Goal: Task Accomplishment & Management: Use online tool/utility

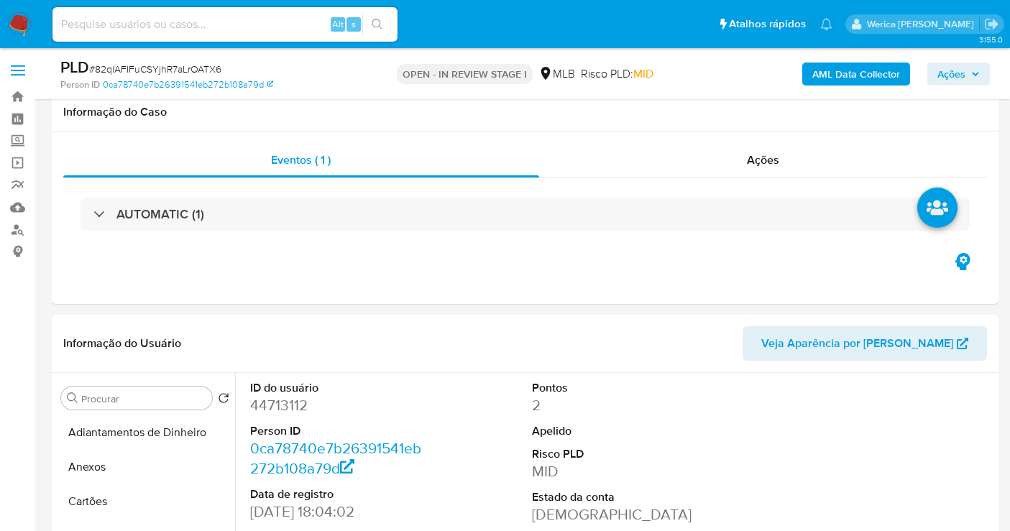
select select "10"
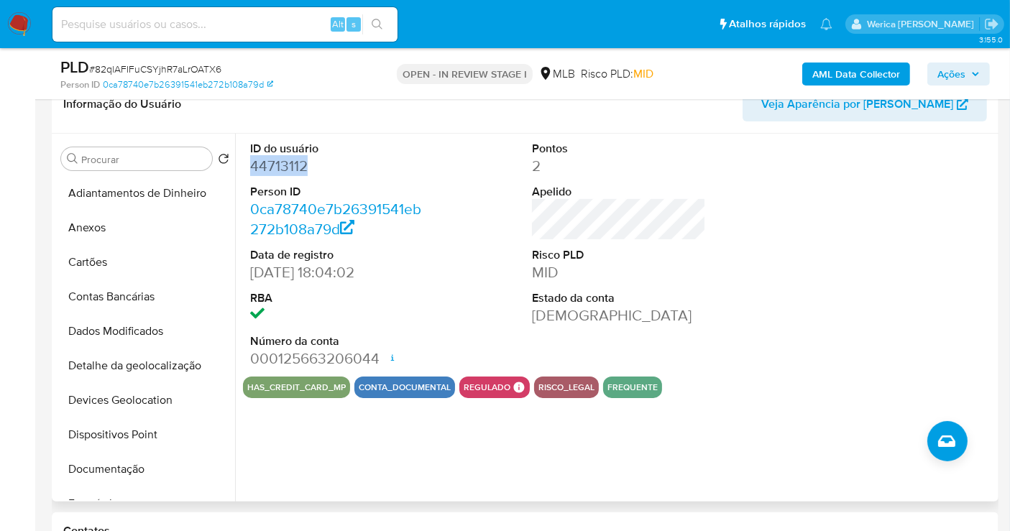
scroll to position [239, 0]
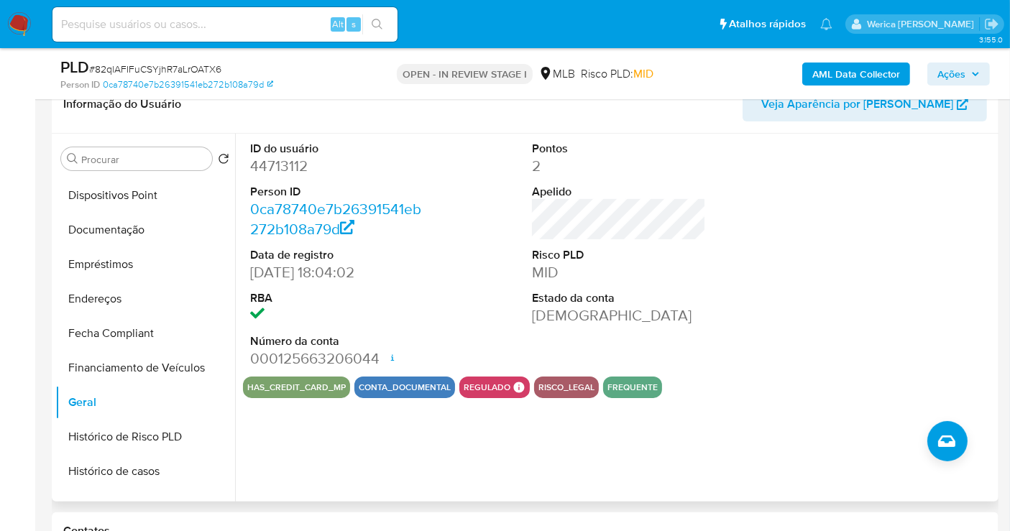
click at [583, 407] on div "ID do usuário 44713112 Person ID 0ca78740e7b26391541eb272b108a79d Data de regis…" at bounding box center [615, 318] width 760 height 368
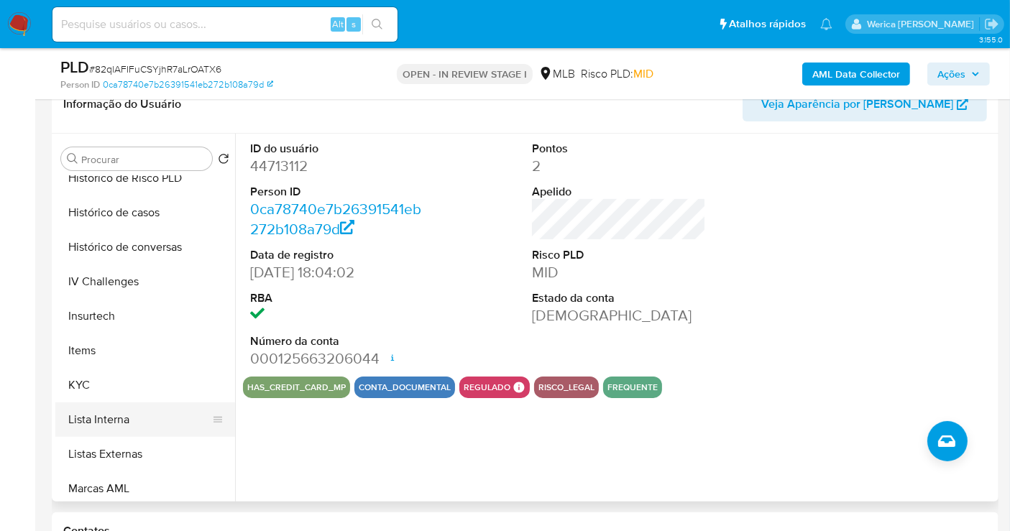
scroll to position [558, 0]
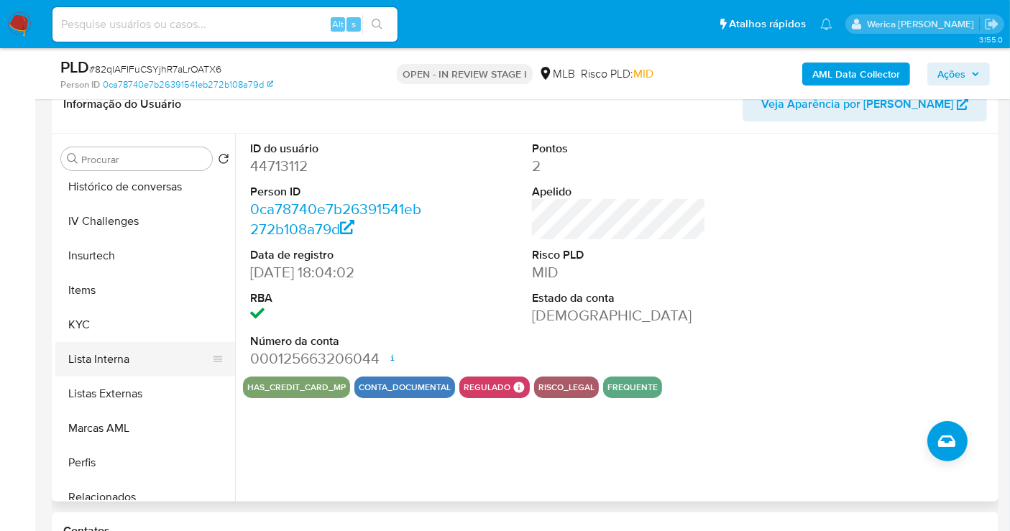
click at [157, 345] on button "Lista Interna" at bounding box center [139, 359] width 168 height 34
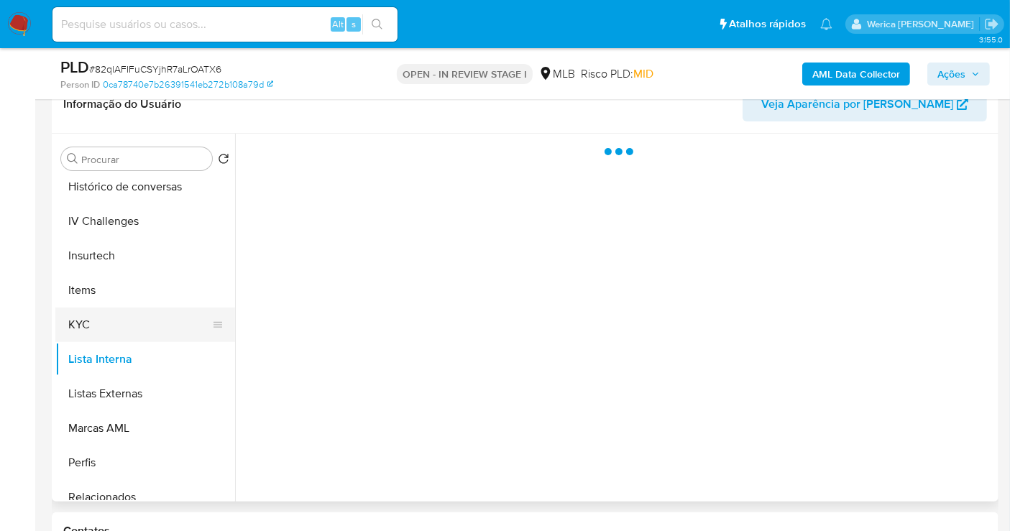
click at [152, 320] on button "KYC" at bounding box center [139, 325] width 168 height 34
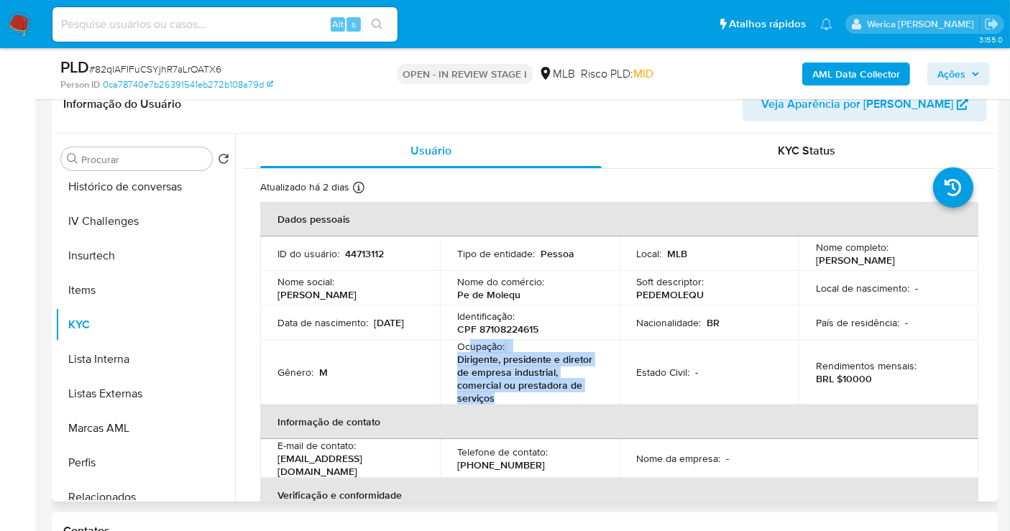
drag, startPoint x: 467, startPoint y: 343, endPoint x: 525, endPoint y: 393, distance: 75.9
click at [525, 393] on div "Ocupação : Dirigente, presidente e diretor de empresa industrial, comercial ou …" at bounding box center [529, 372] width 145 height 65
copy div "upação : Dirigente, presidente e diretor de empresa industrial, comercial ou pr…"
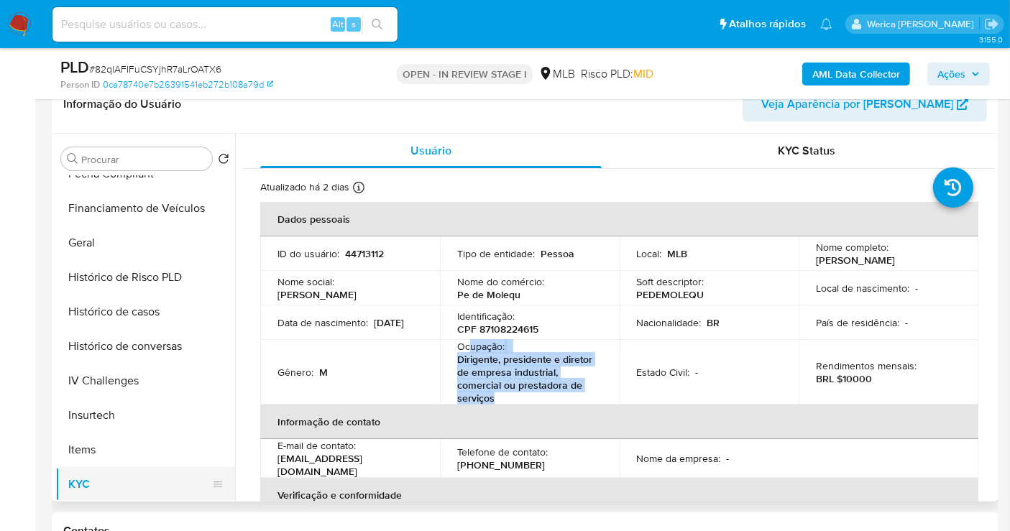
scroll to position [239, 0]
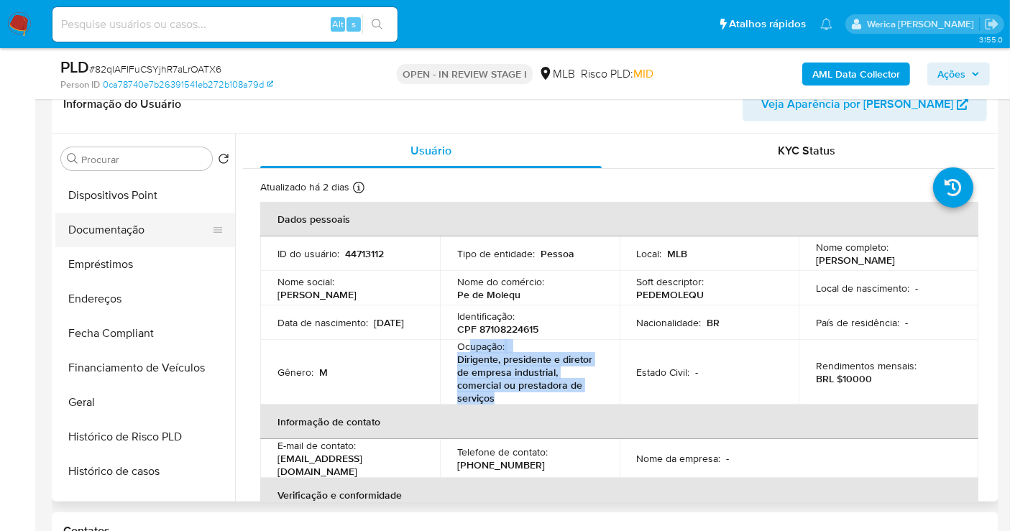
click at [116, 235] on button "Documentação" at bounding box center [139, 230] width 168 height 34
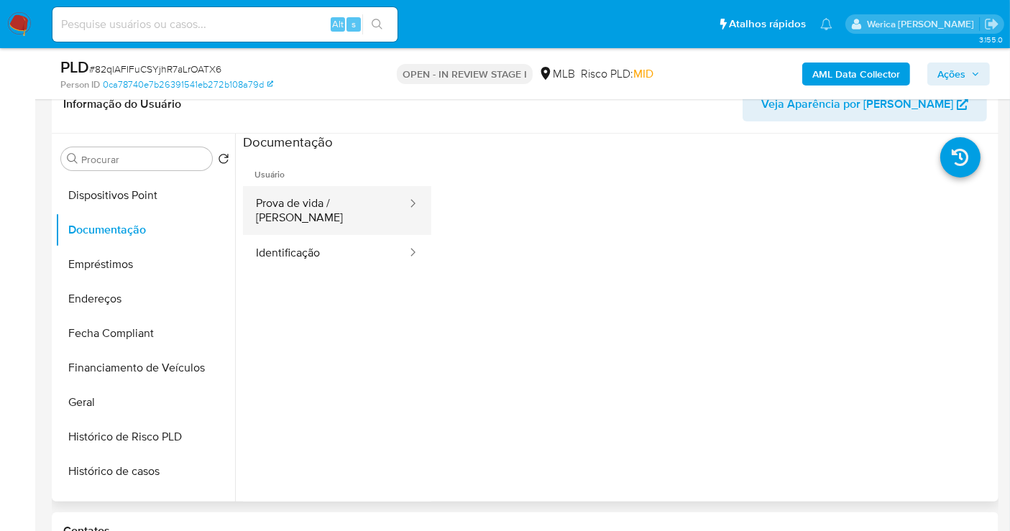
click at [315, 213] on button "Prova de vida / [PERSON_NAME]" at bounding box center [325, 210] width 165 height 49
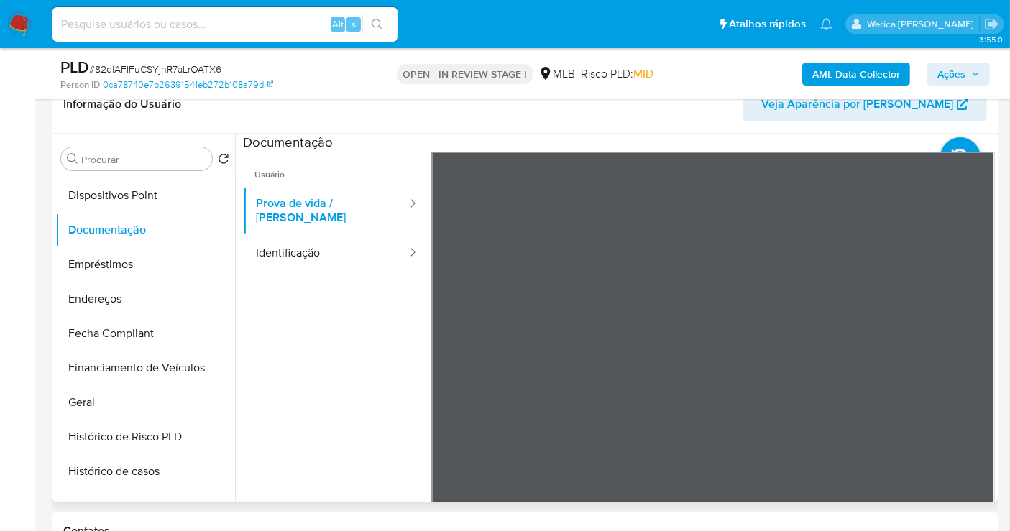
click at [359, 269] on ul "Usuário Prova de vida / Selfie Identificação" at bounding box center [337, 359] width 188 height 414
click at [355, 239] on button "Identificação" at bounding box center [325, 253] width 165 height 37
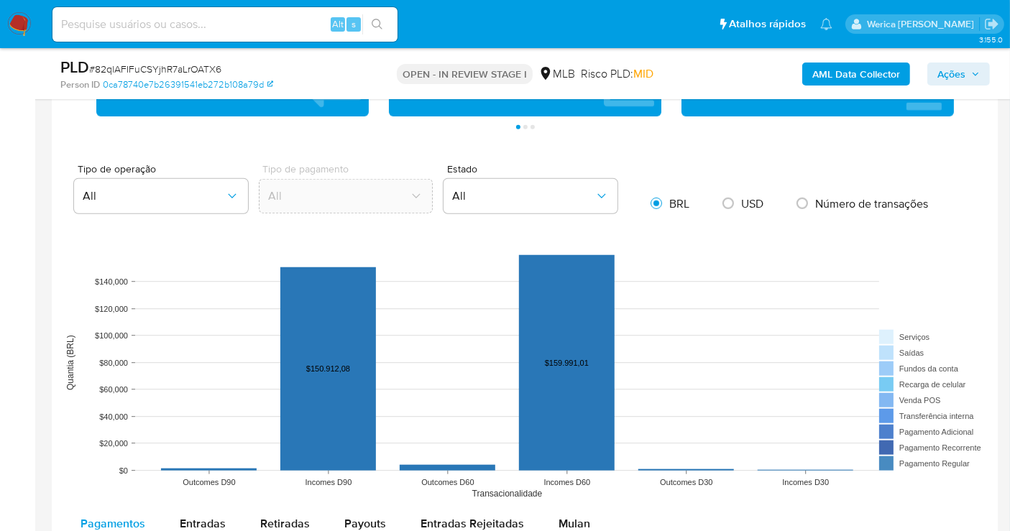
scroll to position [921, 0]
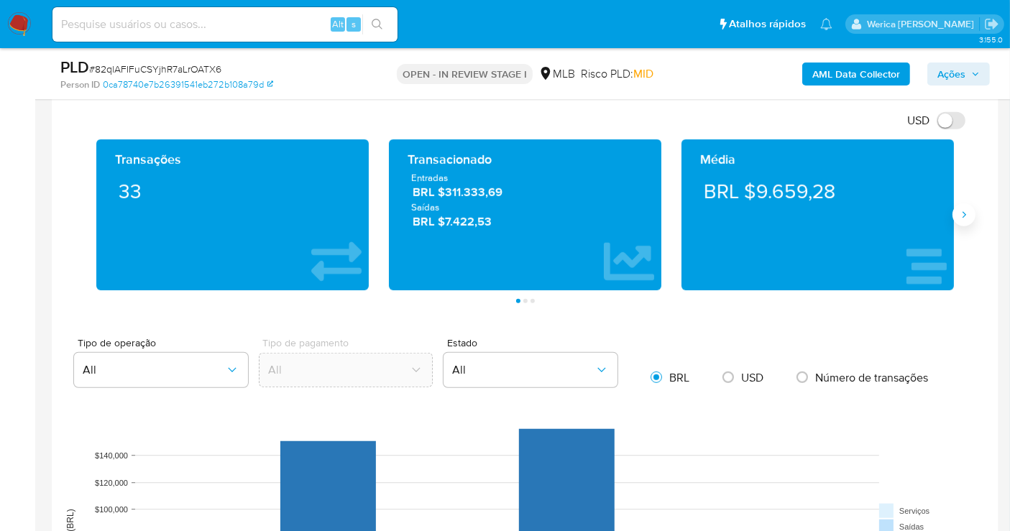
click at [959, 218] on icon "Siguiente" at bounding box center [963, 214] width 11 height 11
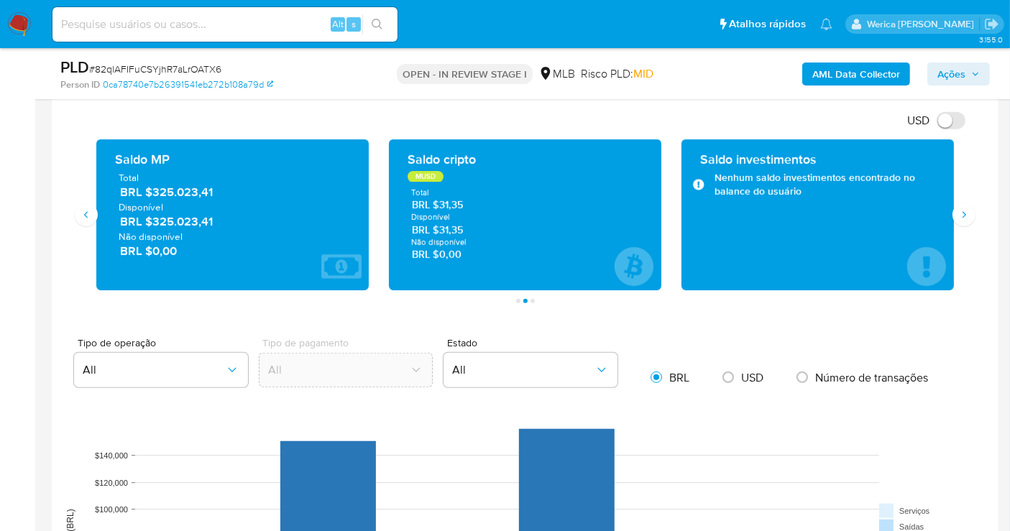
drag, startPoint x: 153, startPoint y: 189, endPoint x: 222, endPoint y: 194, distance: 69.2
click at [222, 194] on span "BRL $325.023,41" at bounding box center [233, 193] width 226 height 17
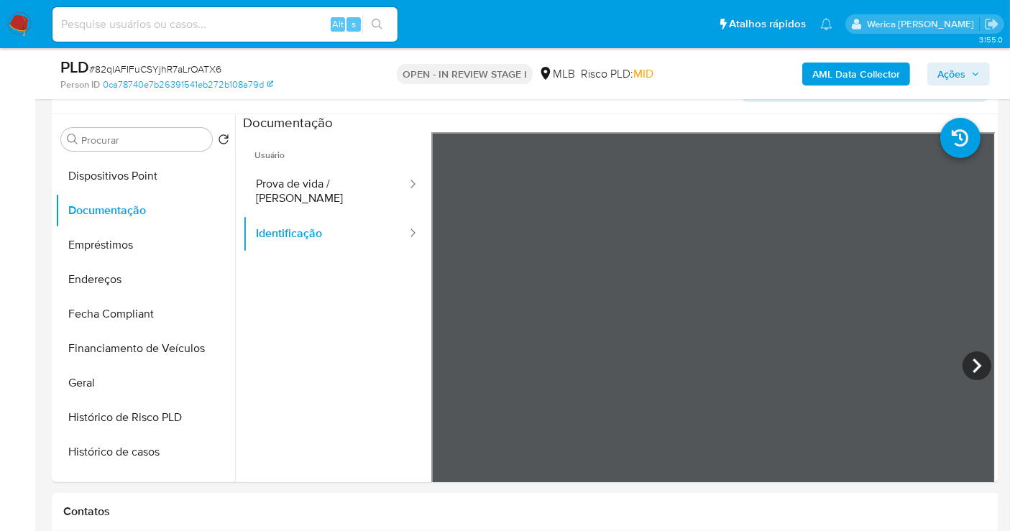
scroll to position [201, 0]
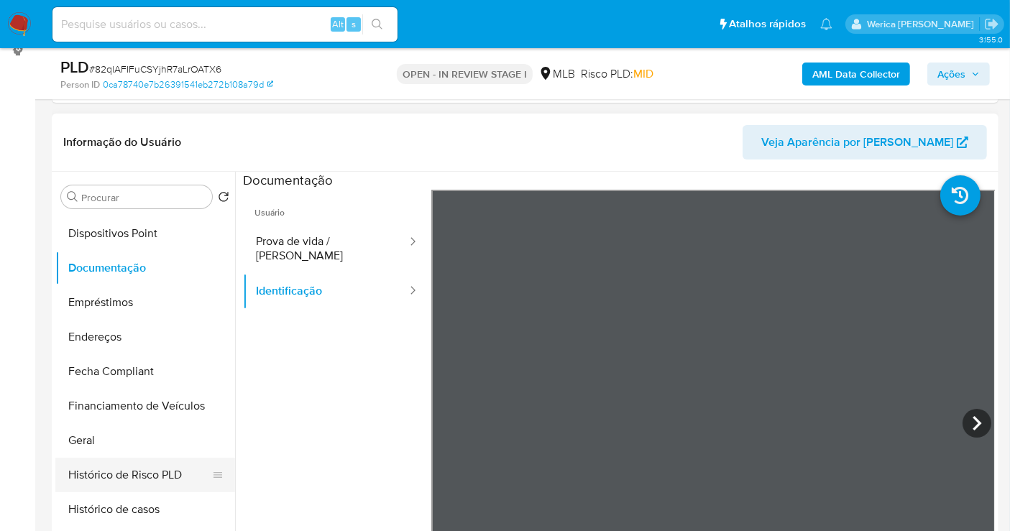
click at [98, 456] on ul "Adiantamentos de Dinheiro Anexos Cartões Contas Bancárias Dados Modificados Det…" at bounding box center [145, 376] width 180 height 324
drag, startPoint x: 93, startPoint y: 434, endPoint x: 126, endPoint y: 428, distance: 34.3
click at [92, 433] on button "Geral" at bounding box center [139, 440] width 168 height 34
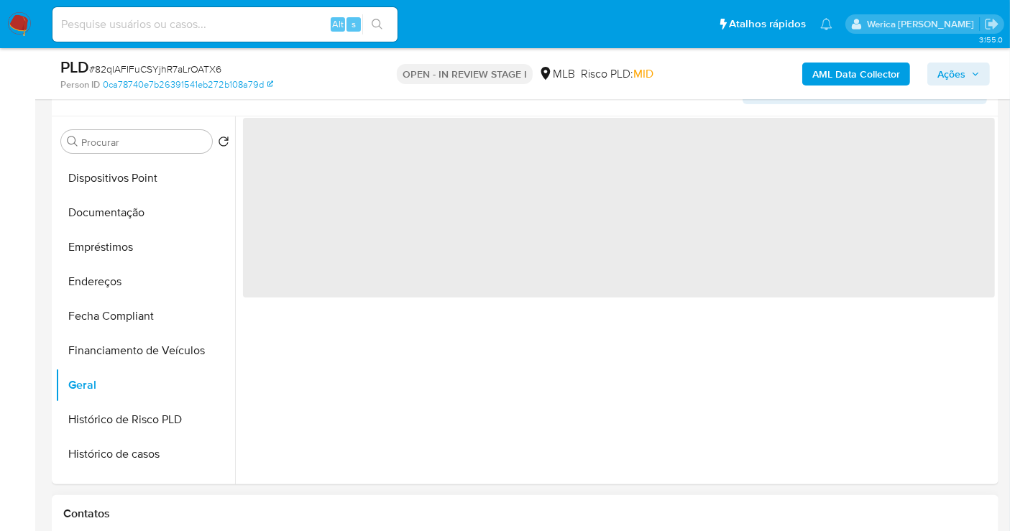
scroll to position [281, 0]
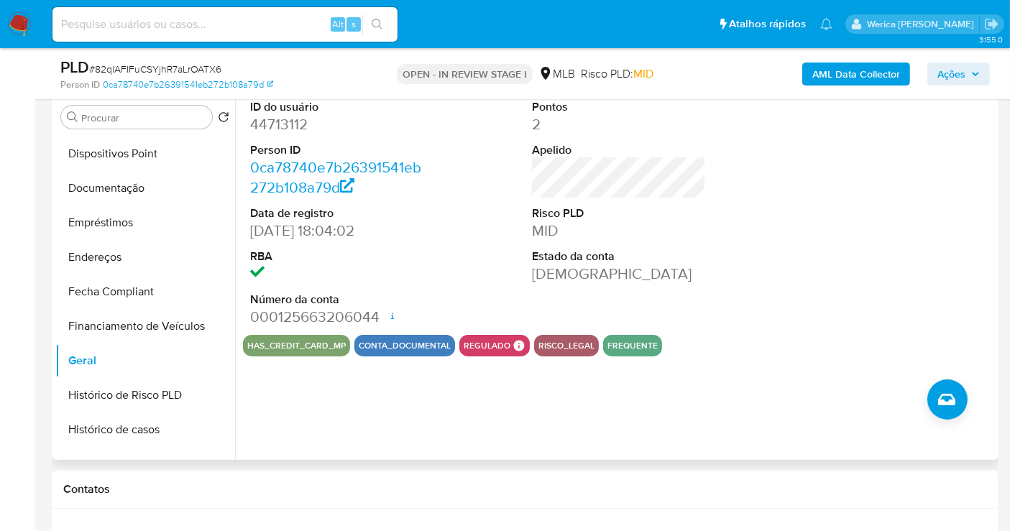
drag, startPoint x: 878, startPoint y: 202, endPoint x: 872, endPoint y: 180, distance: 23.0
click at [878, 203] on div at bounding box center [901, 213] width 188 height 243
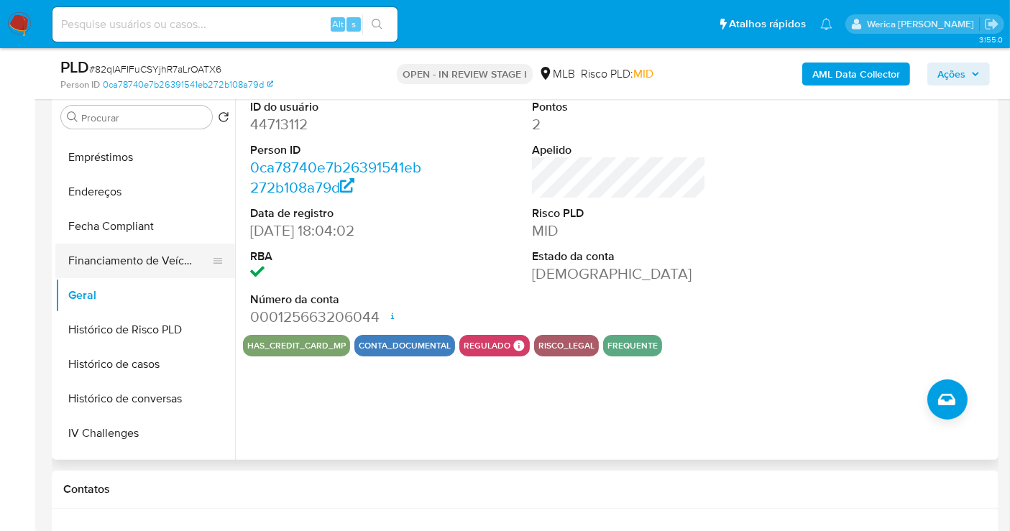
scroll to position [479, 0]
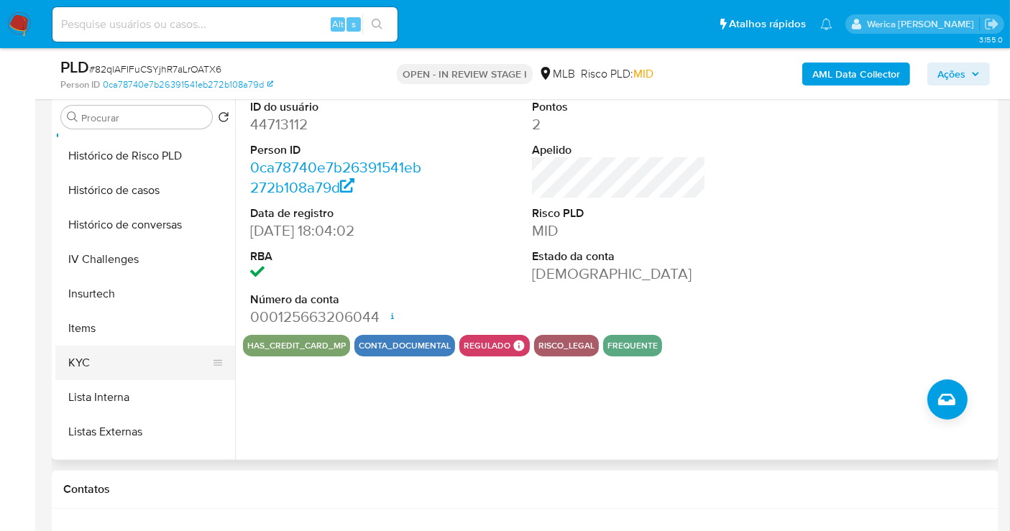
click at [116, 358] on button "KYC" at bounding box center [139, 363] width 168 height 34
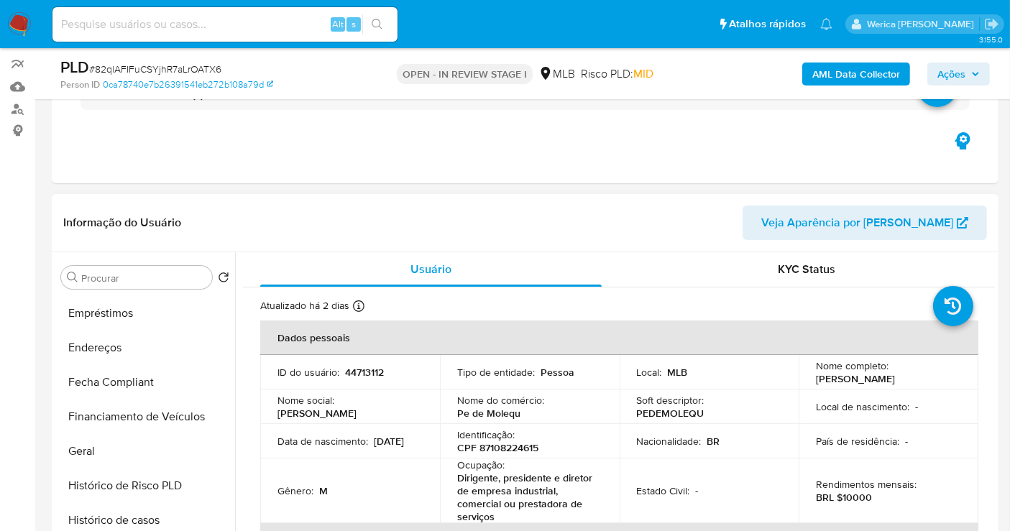
scroll to position [239, 0]
click at [126, 415] on button "Endereços" at bounding box center [139, 417] width 168 height 34
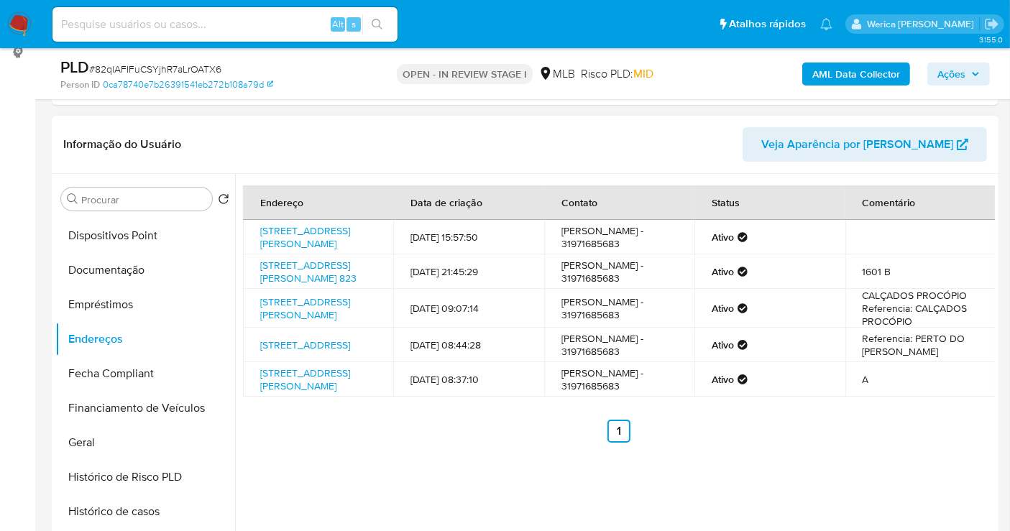
scroll to position [201, 0]
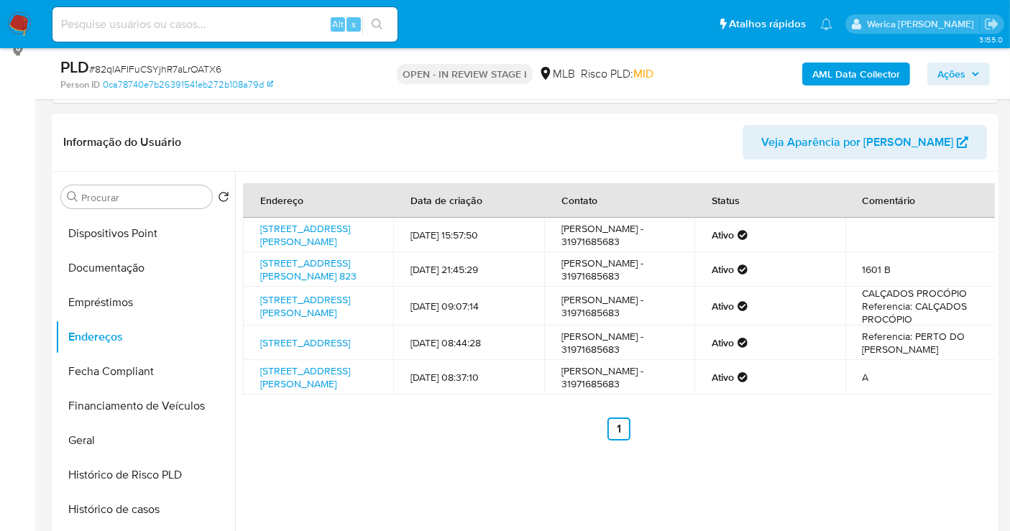
click at [858, 272] on td "1601 B" at bounding box center [920, 269] width 150 height 34
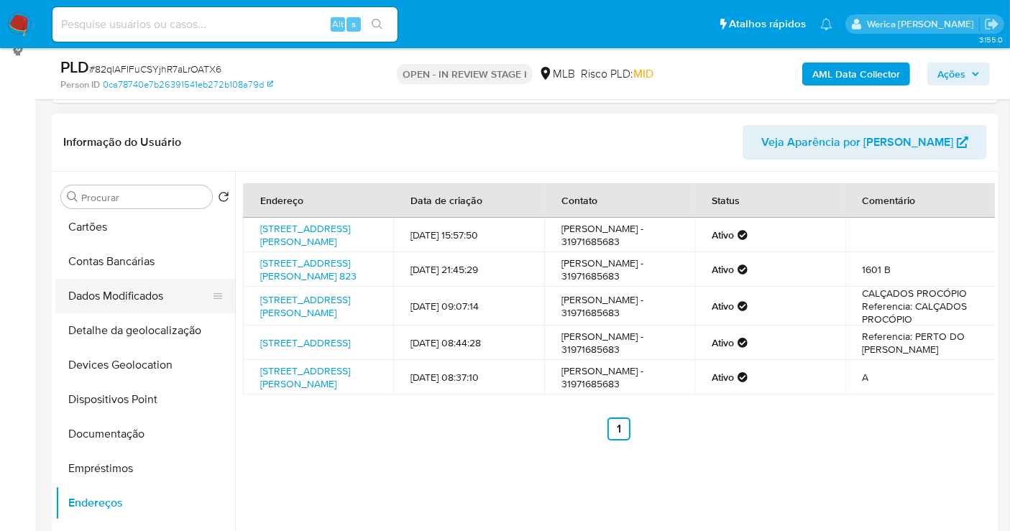
scroll to position [0, 0]
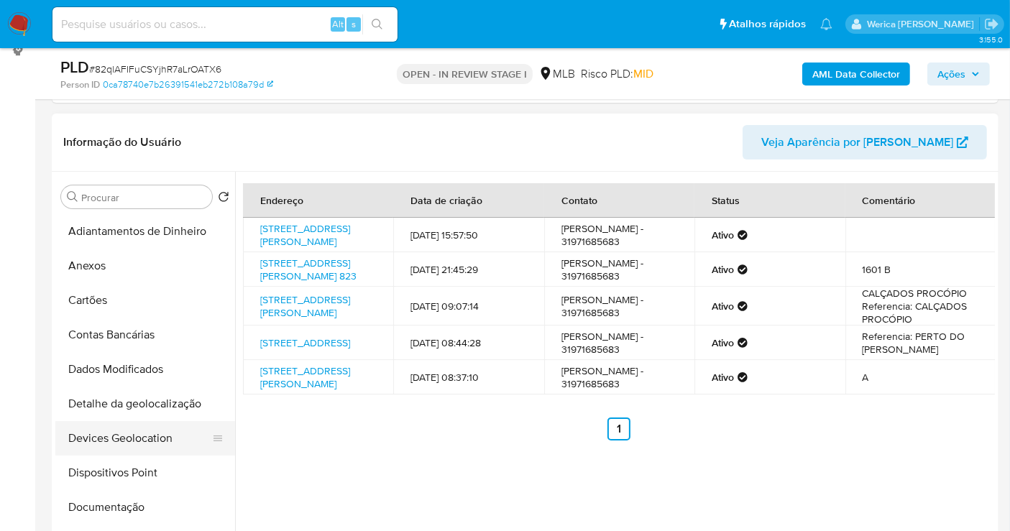
click at [160, 421] on button "Devices Geolocation" at bounding box center [139, 438] width 168 height 34
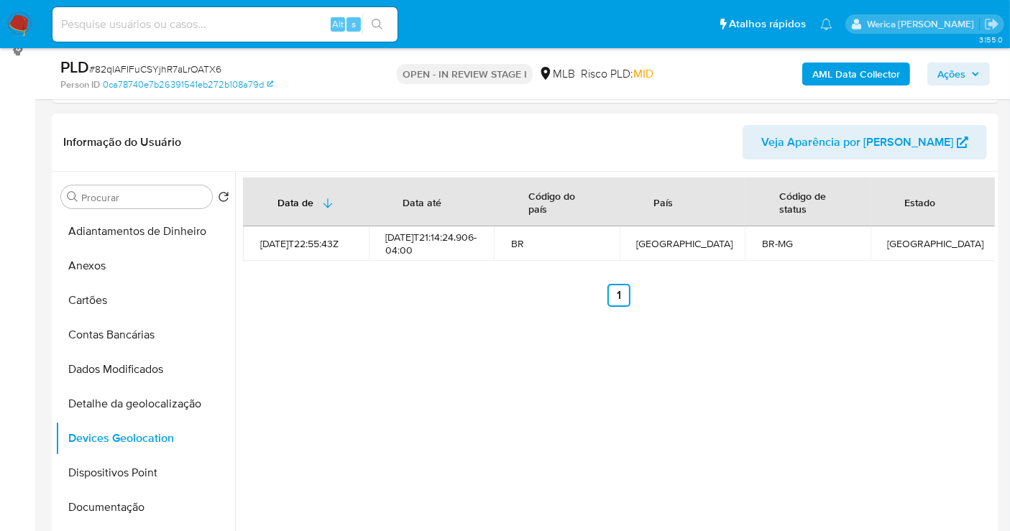
click at [968, 405] on div "Data de Data até Código do país País Código de status Estado [DATE]T22:55:43Z […" at bounding box center [615, 356] width 760 height 368
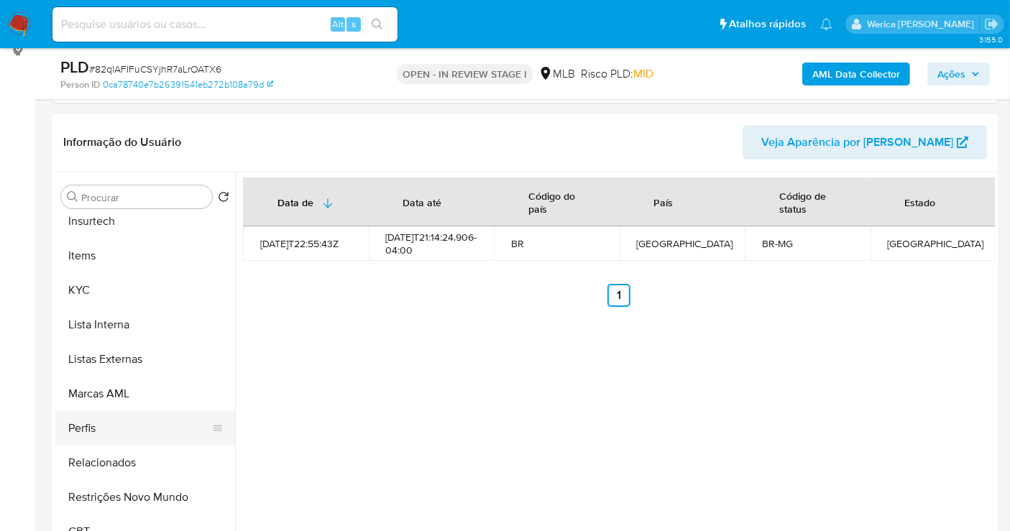
scroll to position [641, 0]
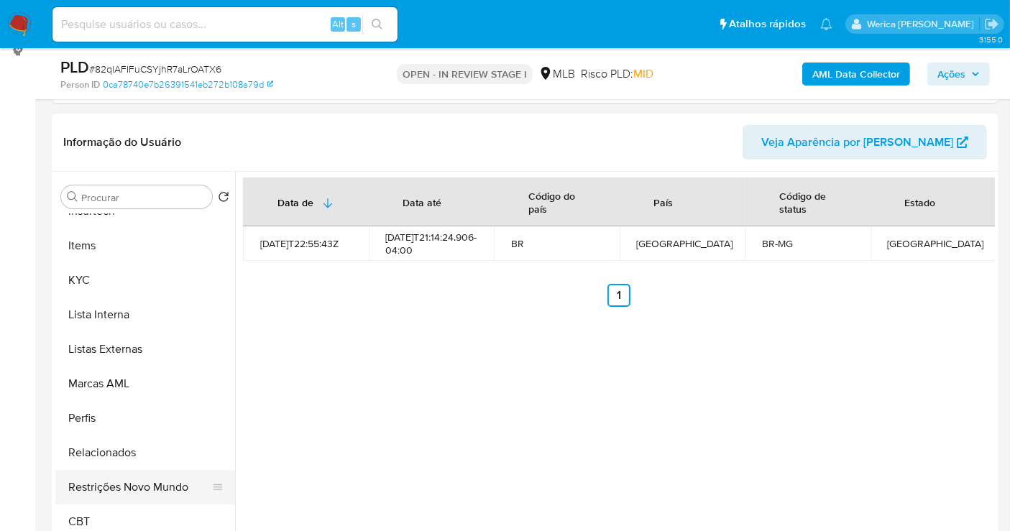
click at [134, 479] on button "Restrições Novo Mundo" at bounding box center [139, 487] width 168 height 34
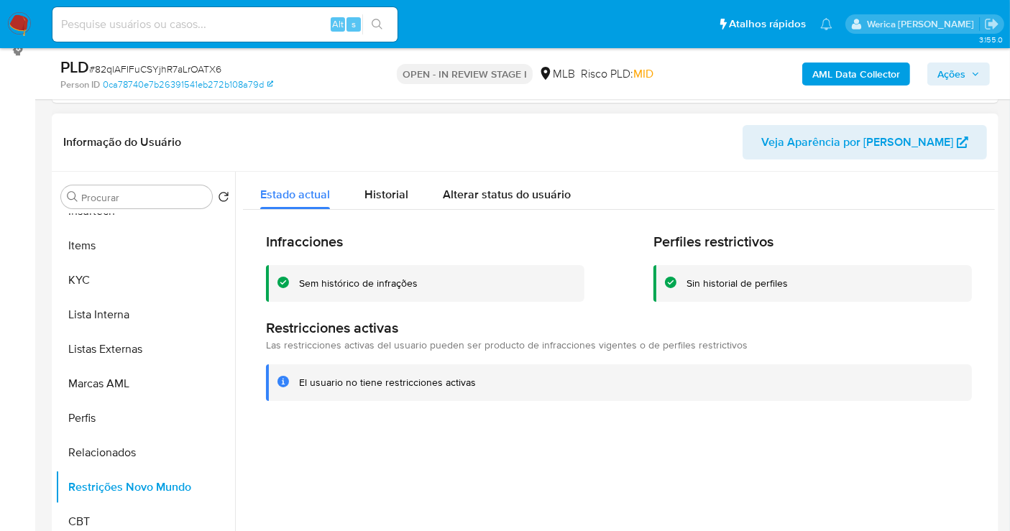
click at [950, 177] on div "Estado actual Historial Alterar status do usuário" at bounding box center [619, 191] width 752 height 38
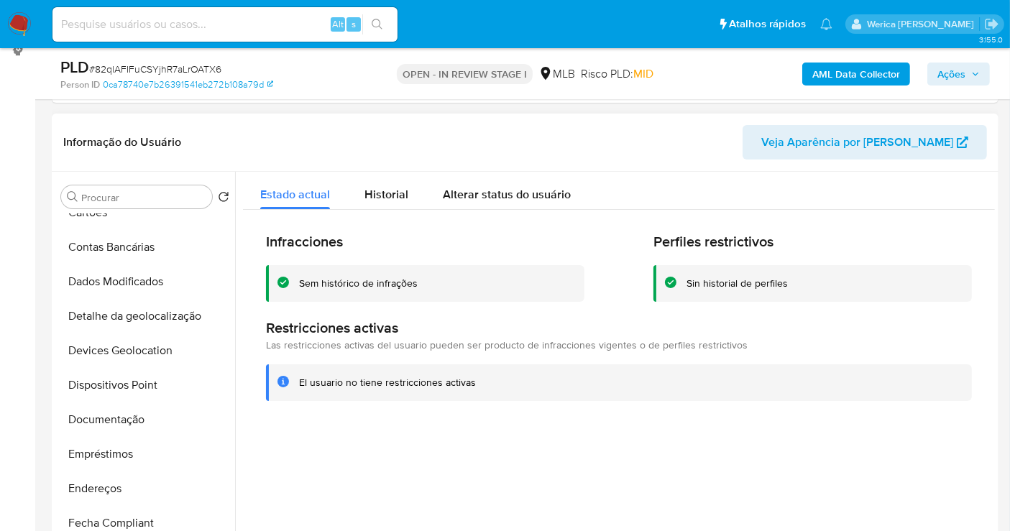
scroll to position [82, 0]
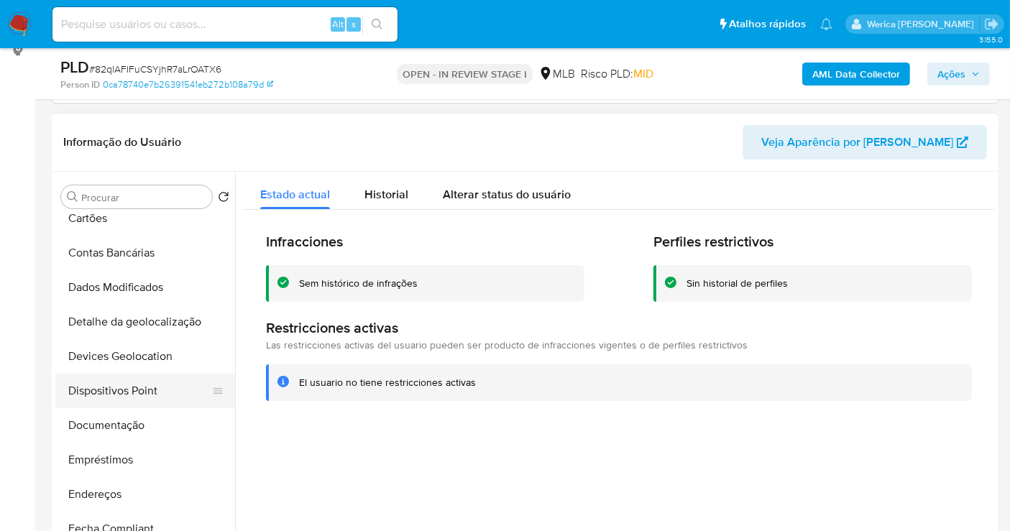
click at [145, 403] on button "Dispositivos Point" at bounding box center [139, 391] width 168 height 34
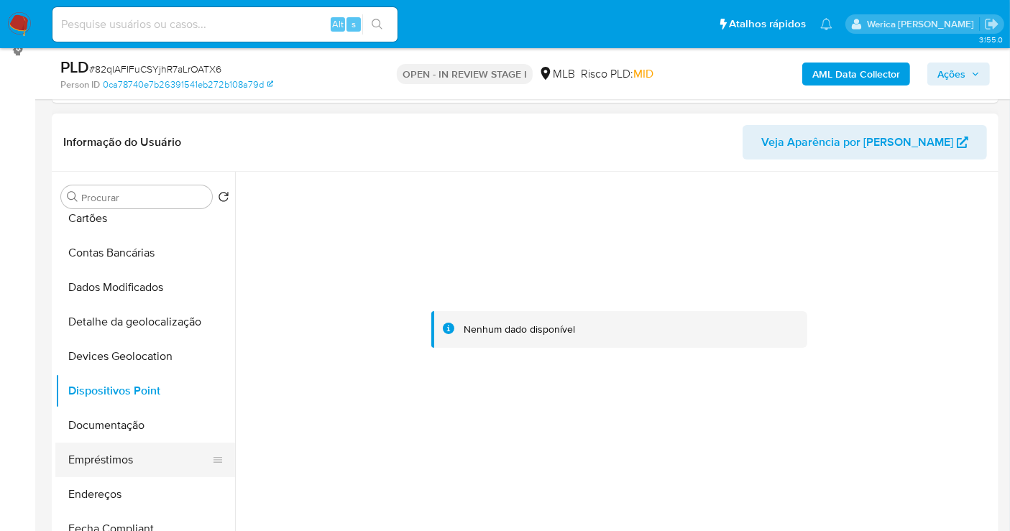
scroll to position [481, 0]
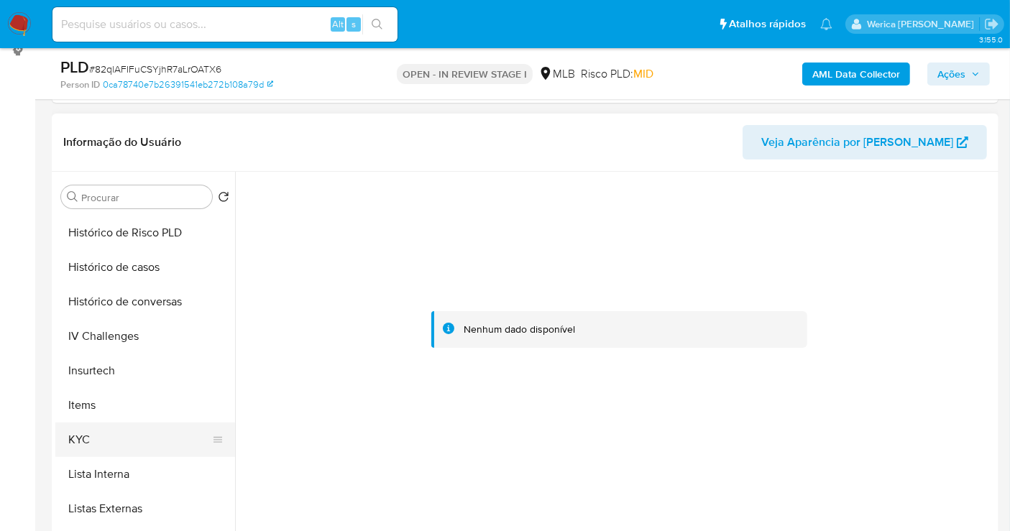
click at [144, 425] on button "KYC" at bounding box center [139, 440] width 168 height 34
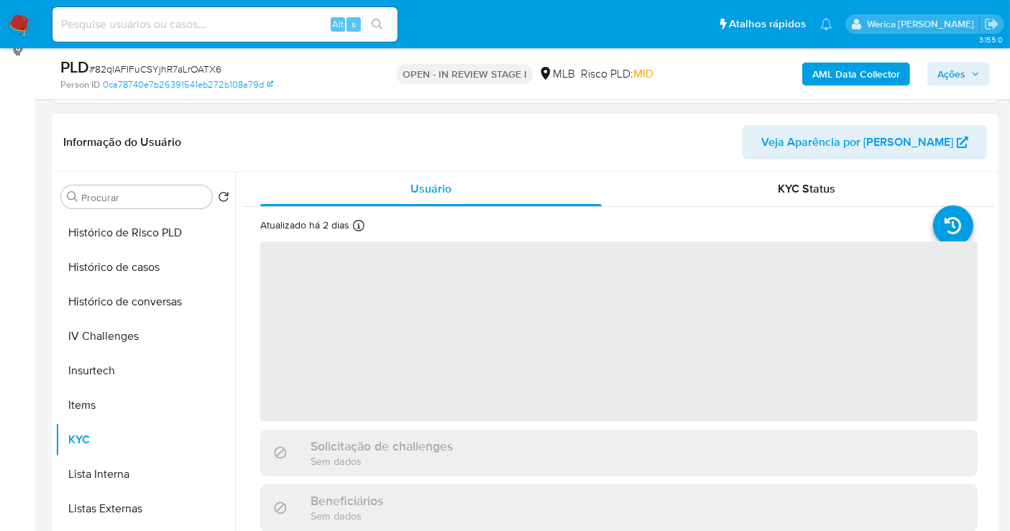
click at [476, 330] on span "‌" at bounding box center [618, 331] width 717 height 180
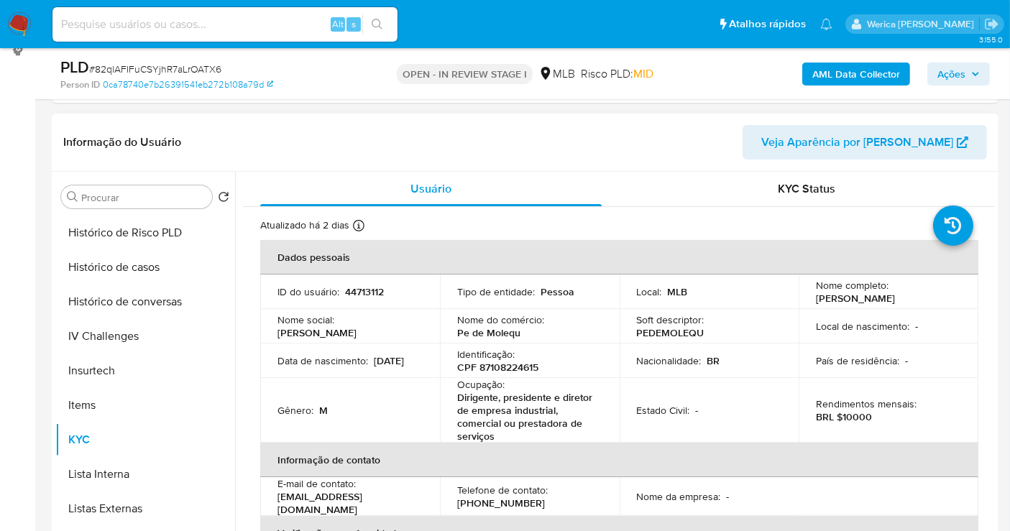
click at [837, 302] on p "[PERSON_NAME]" at bounding box center [855, 298] width 79 height 13
click at [837, 303] on p "[PERSON_NAME]" at bounding box center [855, 298] width 79 height 13
click at [834, 303] on p "[PERSON_NAME]" at bounding box center [855, 298] width 79 height 13
drag, startPoint x: 796, startPoint y: 297, endPoint x: 917, endPoint y: 300, distance: 120.8
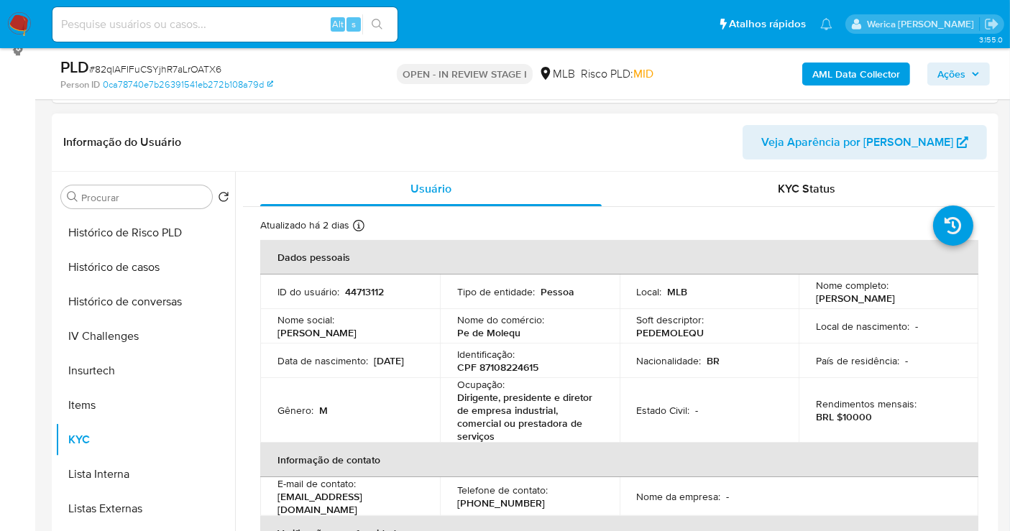
click at [917, 300] on td "Nome completo : [PERSON_NAME]" at bounding box center [888, 292] width 180 height 34
copy p "[PERSON_NAME]"
click at [510, 366] on p "CPF 87108224615" at bounding box center [497, 367] width 81 height 13
copy p "87108224615"
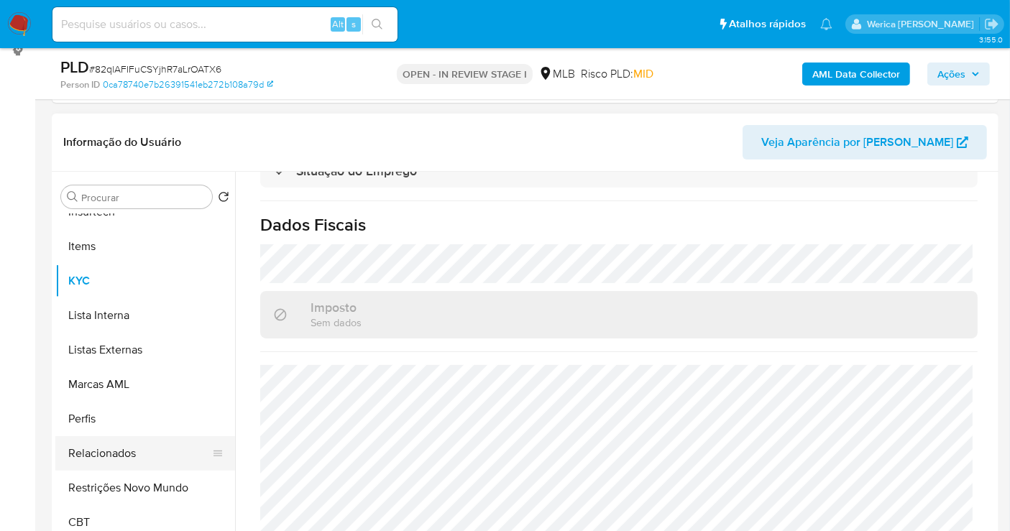
scroll to position [641, 0]
click at [132, 480] on button "Restrições Novo Mundo" at bounding box center [139, 487] width 168 height 34
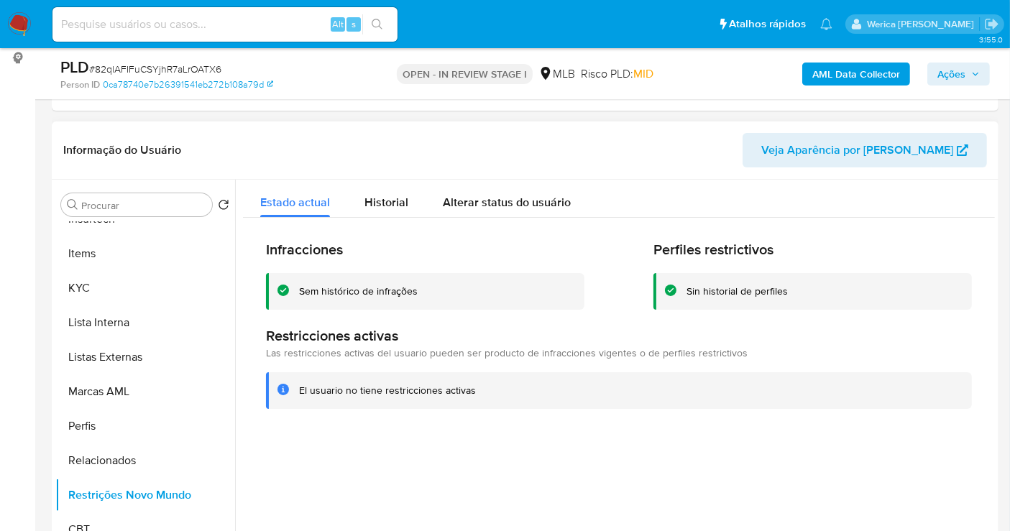
scroll to position [145, 0]
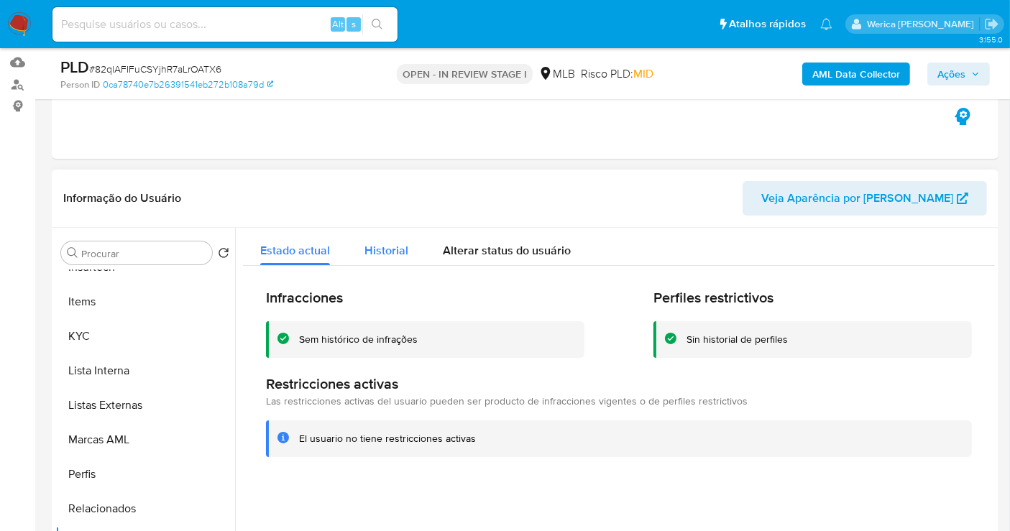
click at [389, 252] on span "Historial" at bounding box center [386, 250] width 44 height 17
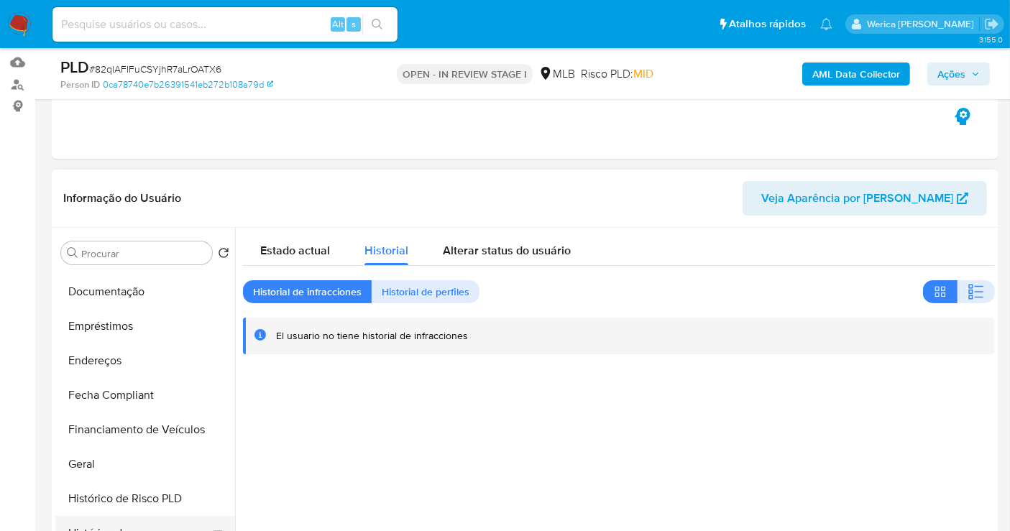
scroll to position [242, 0]
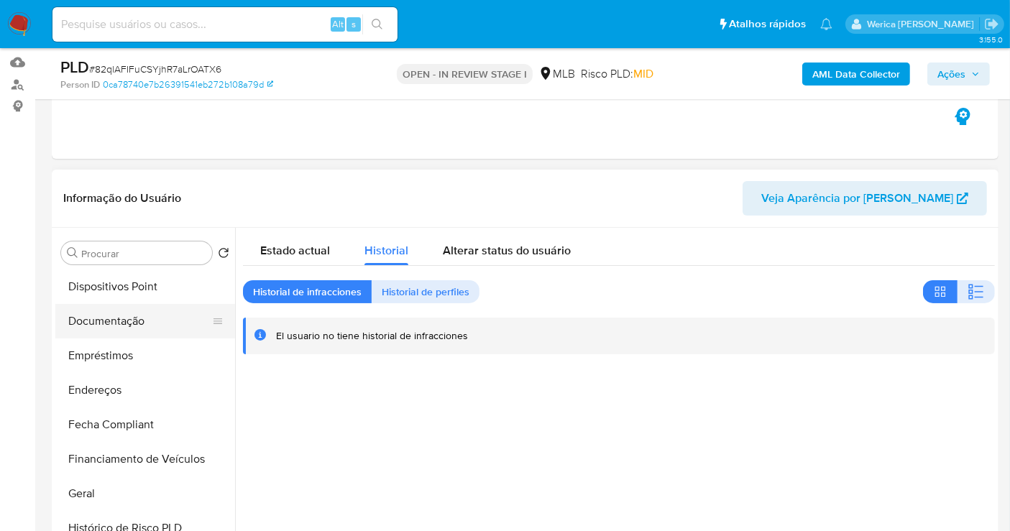
click at [139, 314] on button "Documentação" at bounding box center [139, 321] width 168 height 34
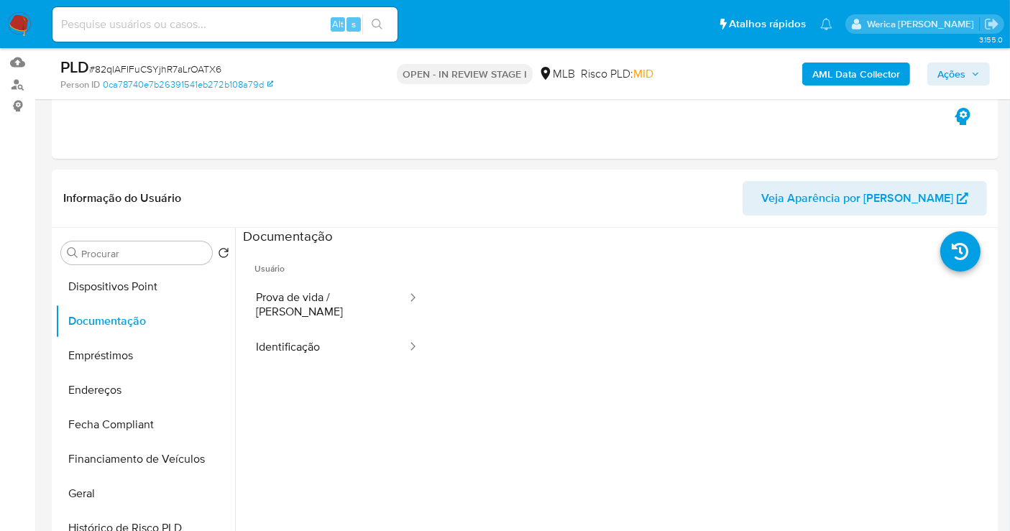
click at [336, 279] on li "Usuário Prova de vida / Selfie Identificação" at bounding box center [337, 306] width 188 height 120
click at [336, 280] on button "Prova de vida / [PERSON_NAME]" at bounding box center [325, 304] width 165 height 49
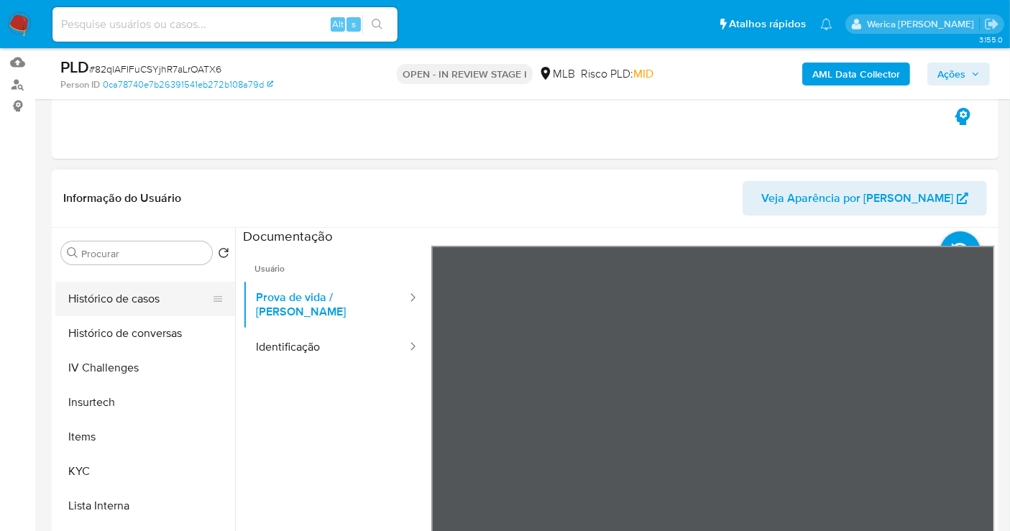
scroll to position [481, 0]
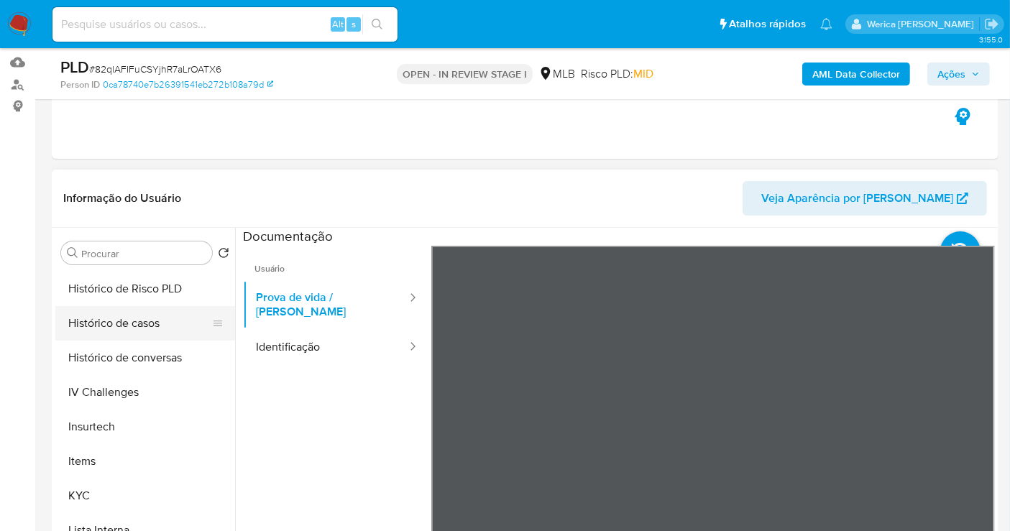
click at [141, 336] on button "Histórico de casos" at bounding box center [139, 323] width 168 height 34
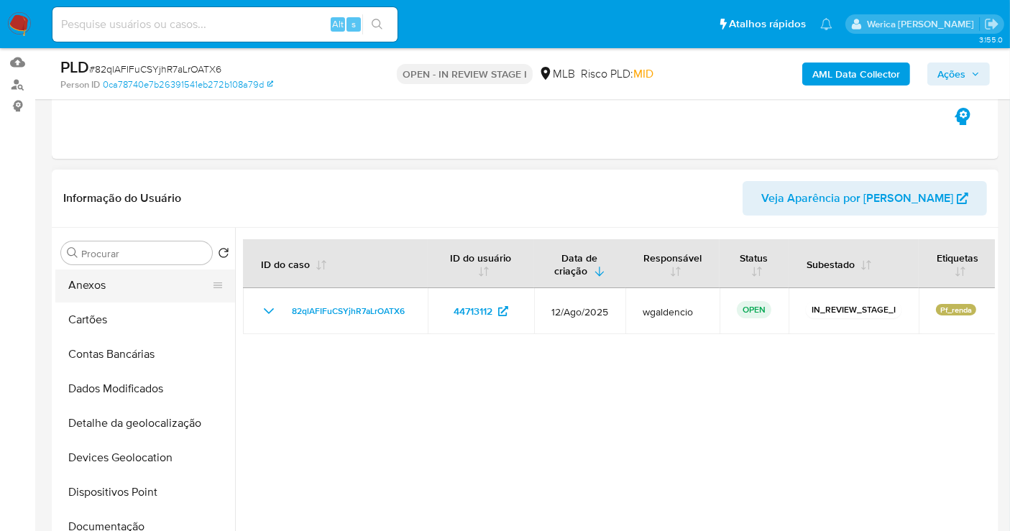
scroll to position [0, 0]
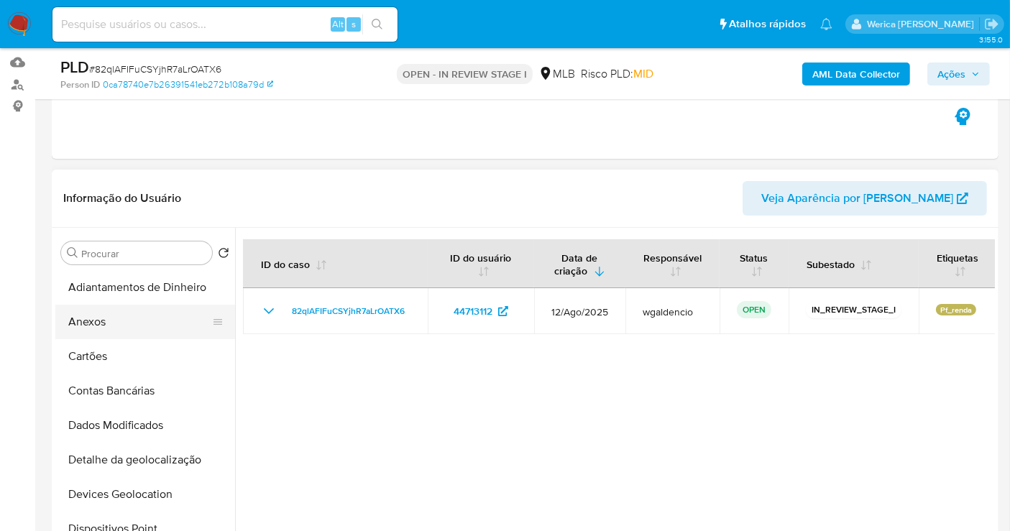
click at [131, 310] on button "Anexos" at bounding box center [139, 322] width 168 height 34
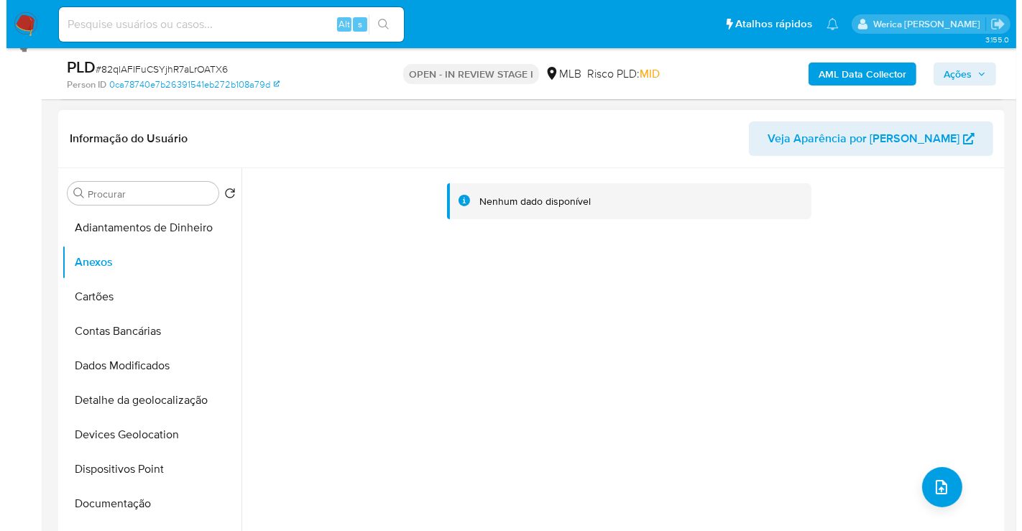
scroll to position [305, 0]
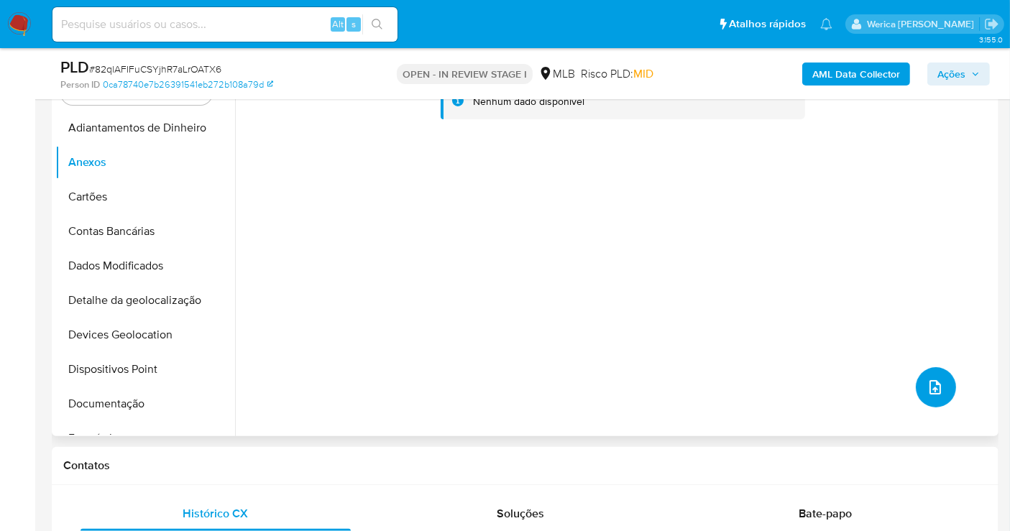
click at [942, 400] on button "upload-file" at bounding box center [935, 387] width 40 height 40
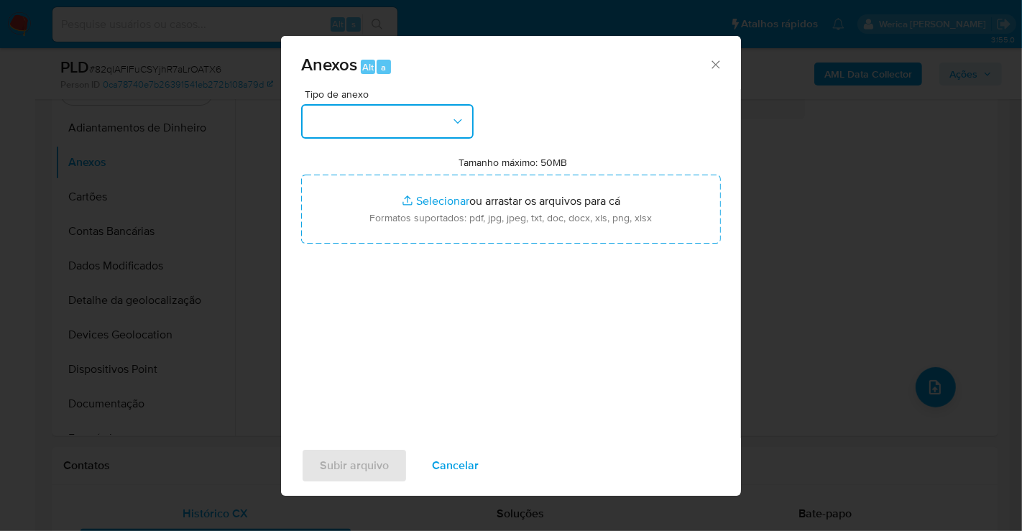
click at [386, 124] on button "button" at bounding box center [387, 121] width 172 height 34
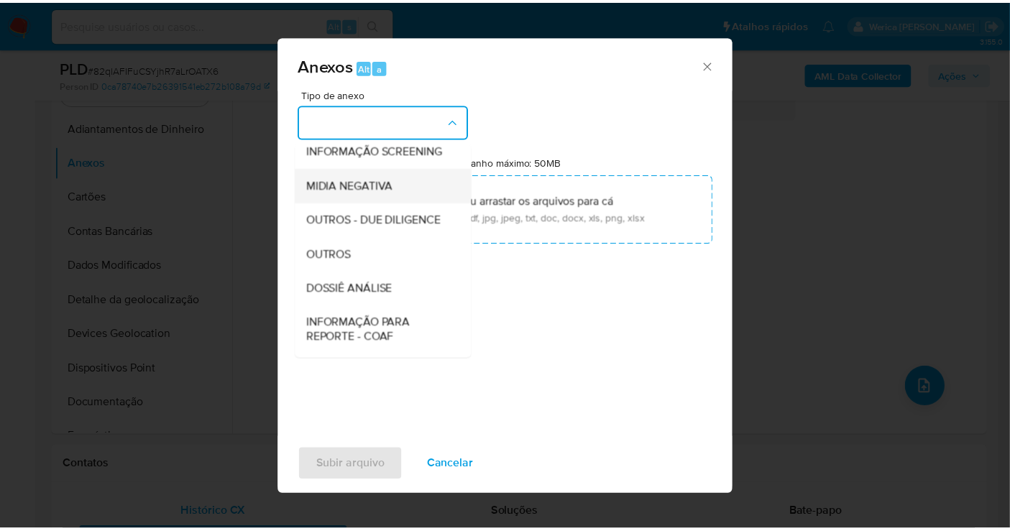
scroll to position [221, 0]
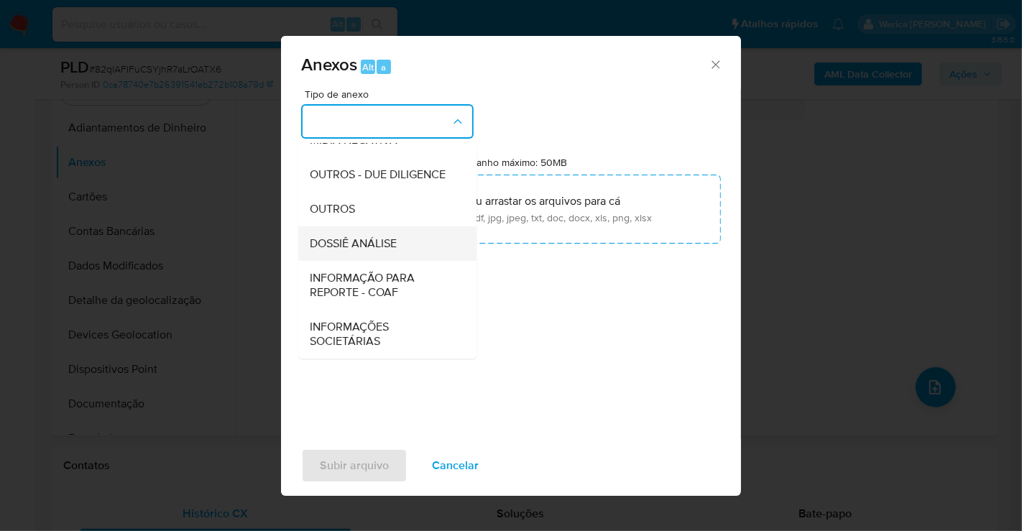
click at [402, 246] on div "DOSSIÊ ANÁLISE" at bounding box center [383, 243] width 147 height 34
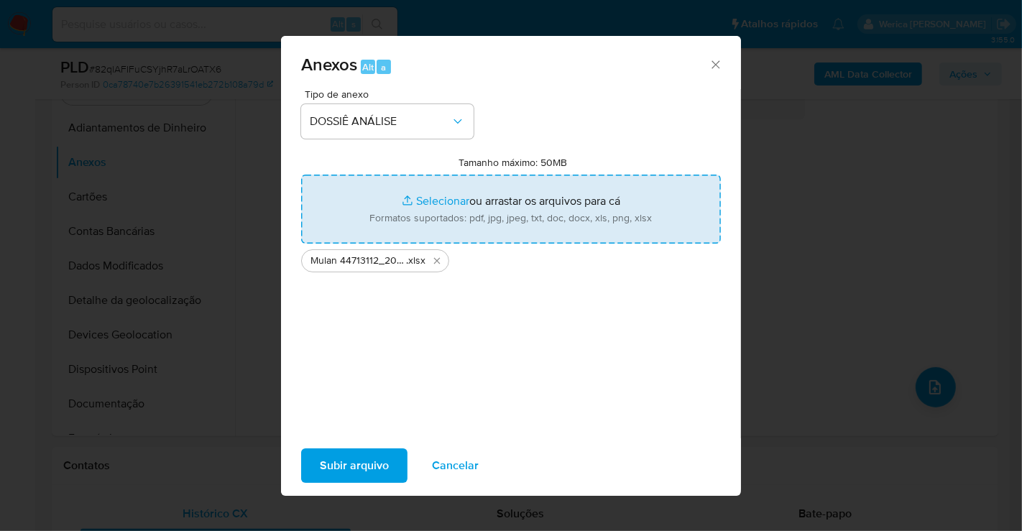
type input "C:\fakepath\Declinio - 82qlAFIFuCSYjhR7aLrOATX6 - CPF 87108224615 - [PERSON_NAM…"
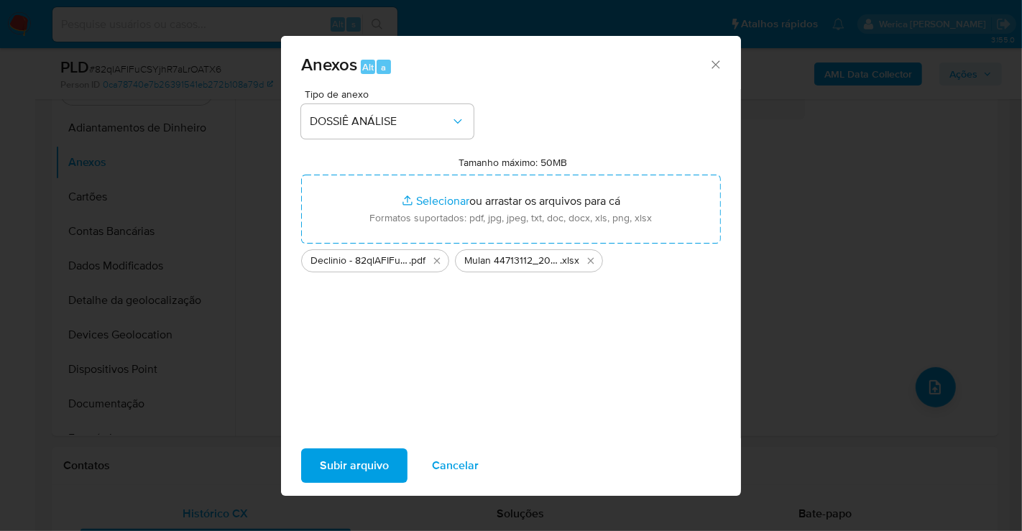
click at [351, 466] on span "Subir arquivo" at bounding box center [354, 466] width 69 height 32
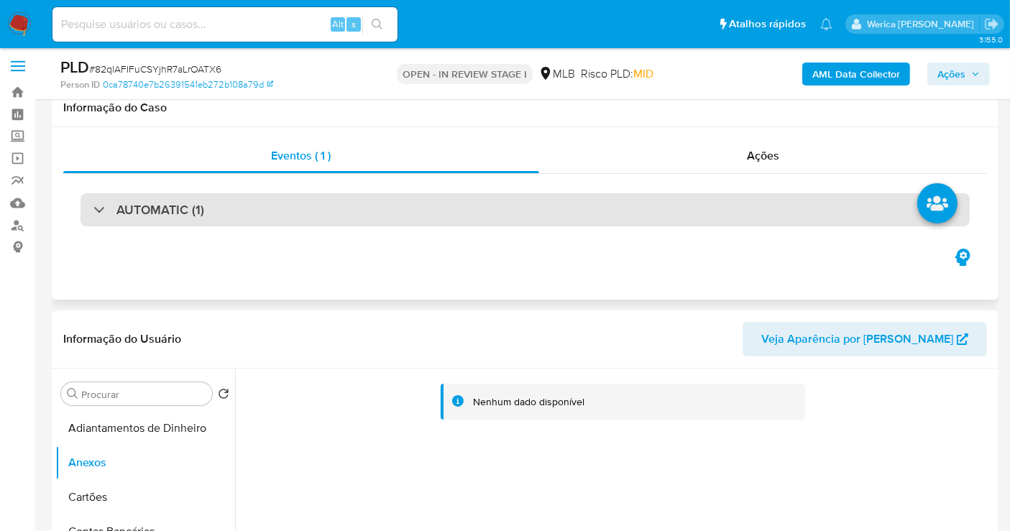
scroll to position [0, 0]
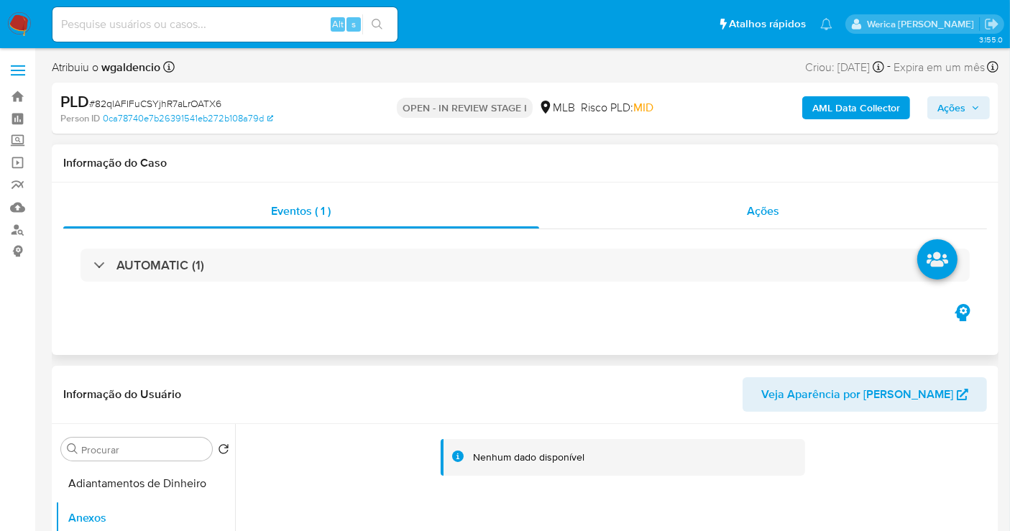
click at [784, 224] on div "Ações" at bounding box center [763, 211] width 448 height 34
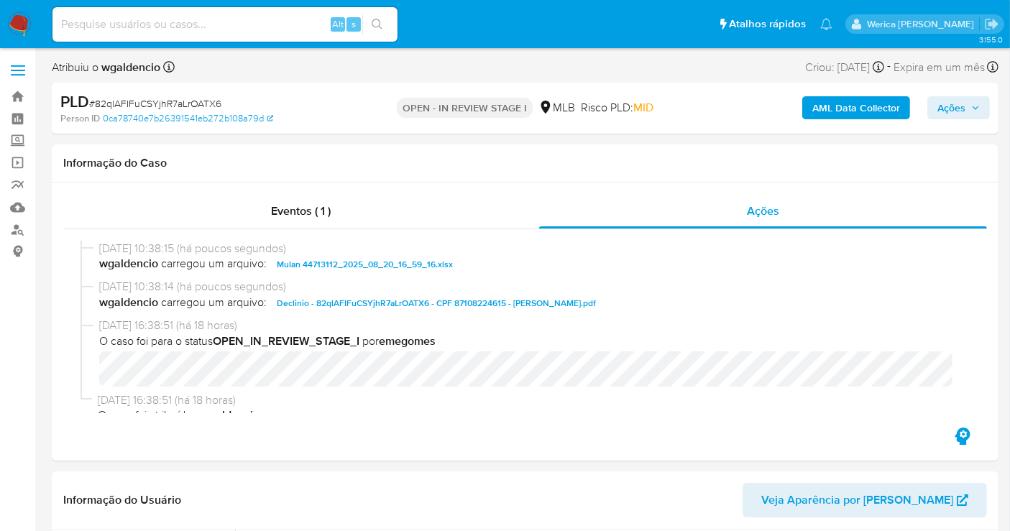
click at [974, 109] on icon "button" at bounding box center [975, 107] width 9 height 9
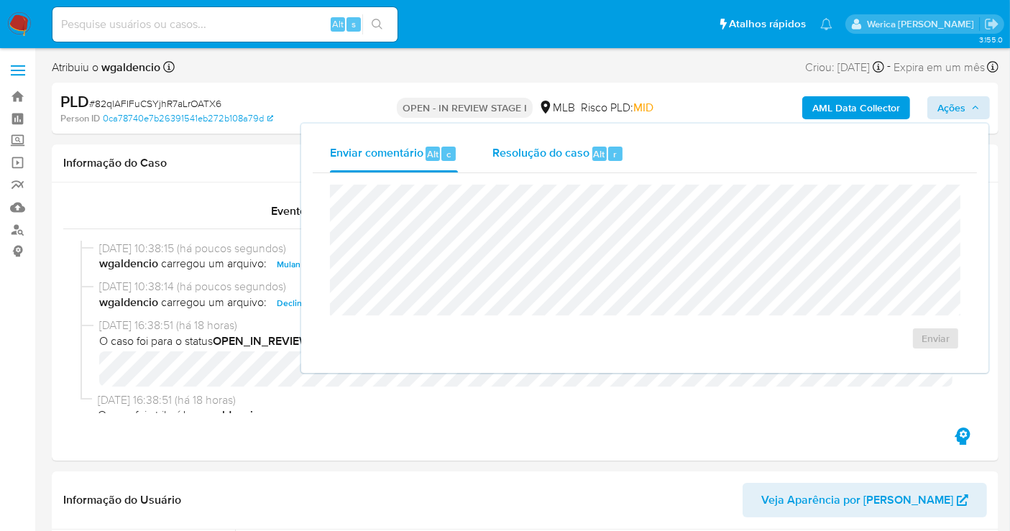
click at [627, 157] on button "Resolução do caso Alt r" at bounding box center [558, 153] width 166 height 37
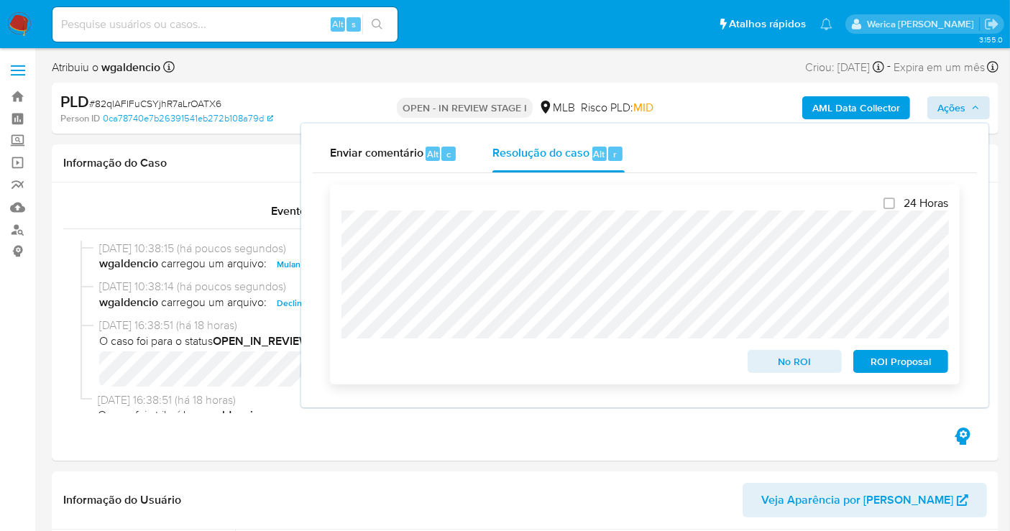
click at [772, 370] on span "No ROI" at bounding box center [794, 361] width 75 height 20
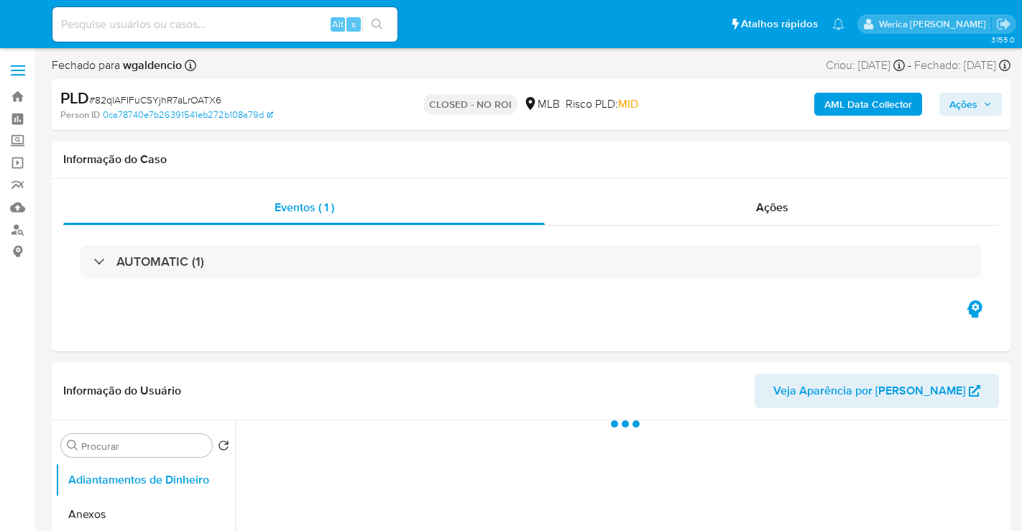
select select "10"
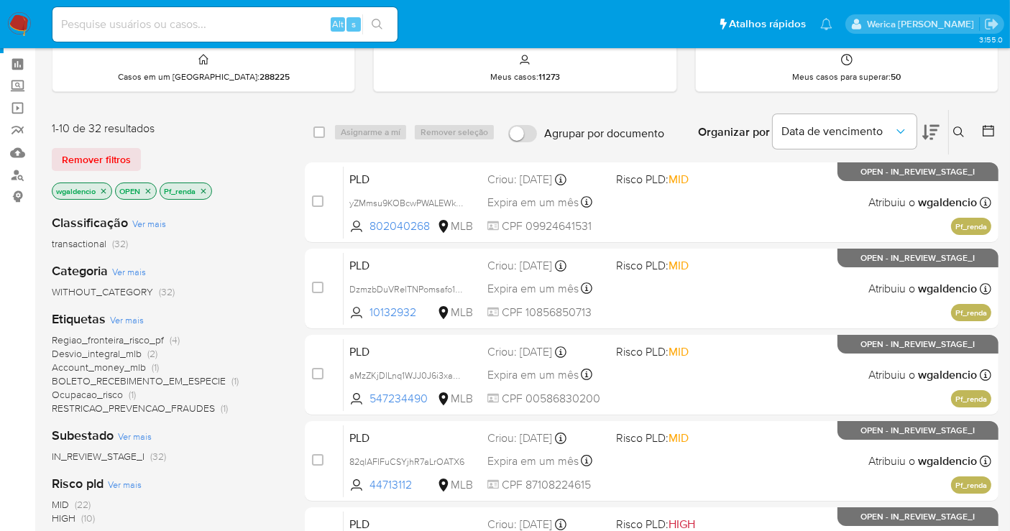
scroll to position [123, 0]
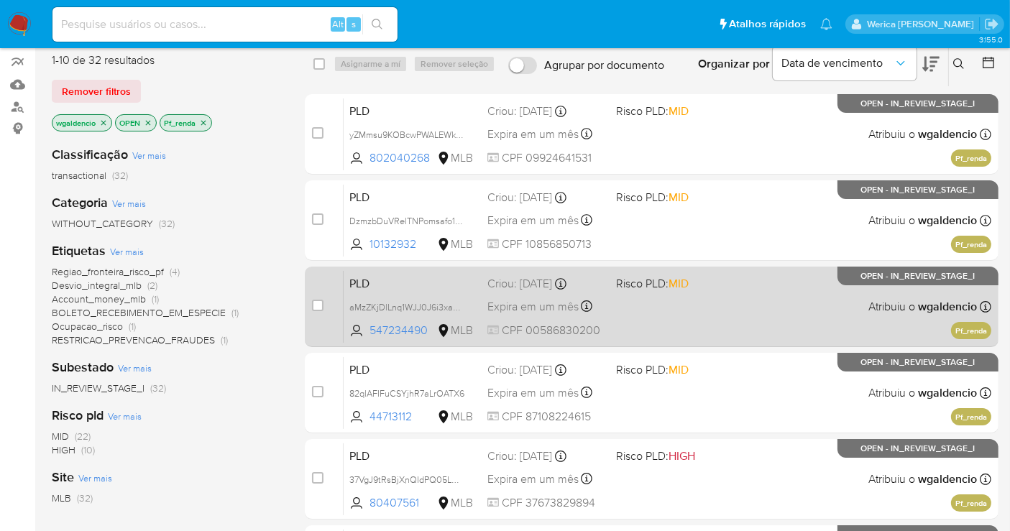
click at [690, 308] on div "PLD aMzZKjDlLnq1WJJ0J6i3xaME 547234490 MLB Risco PLD: MID Criou: 12/08/2025 Cri…" at bounding box center [666, 306] width 647 height 73
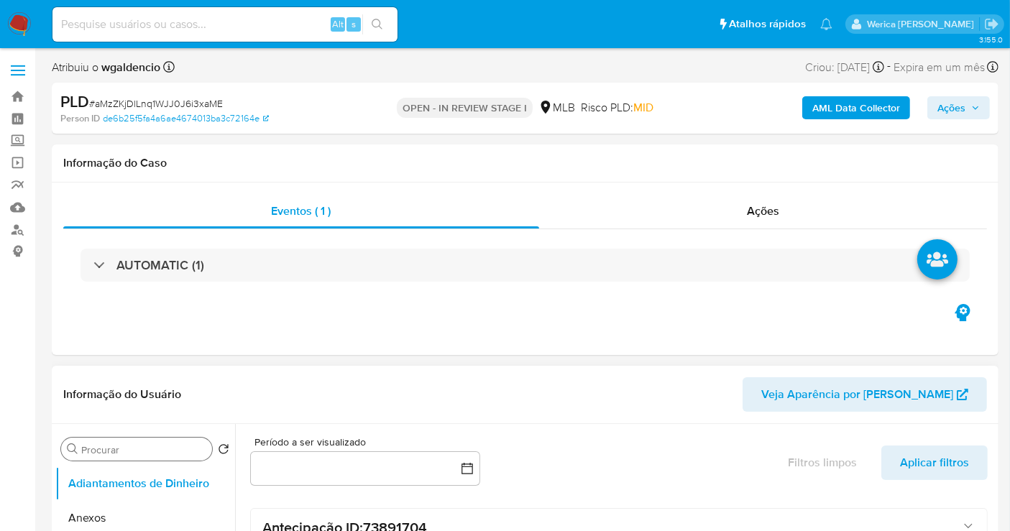
select select "10"
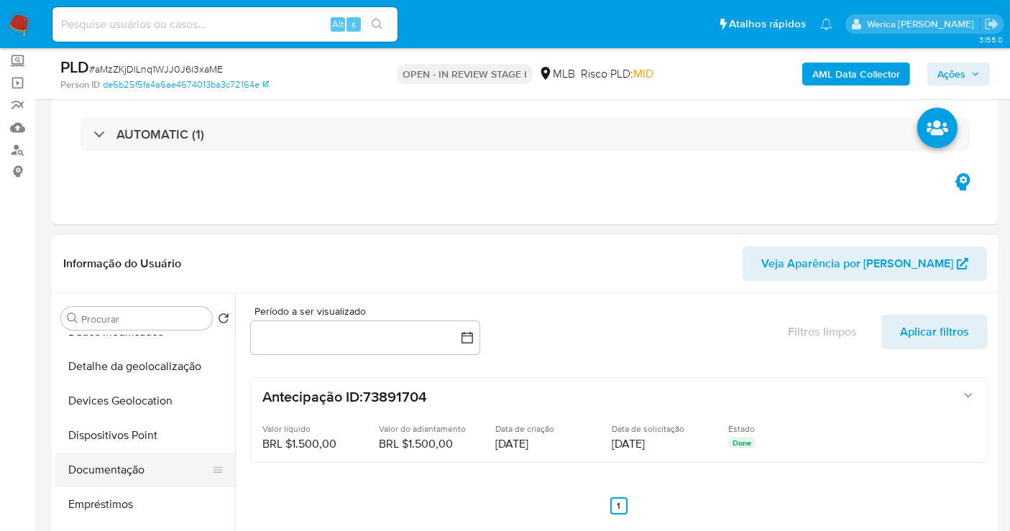
scroll to position [318, 0]
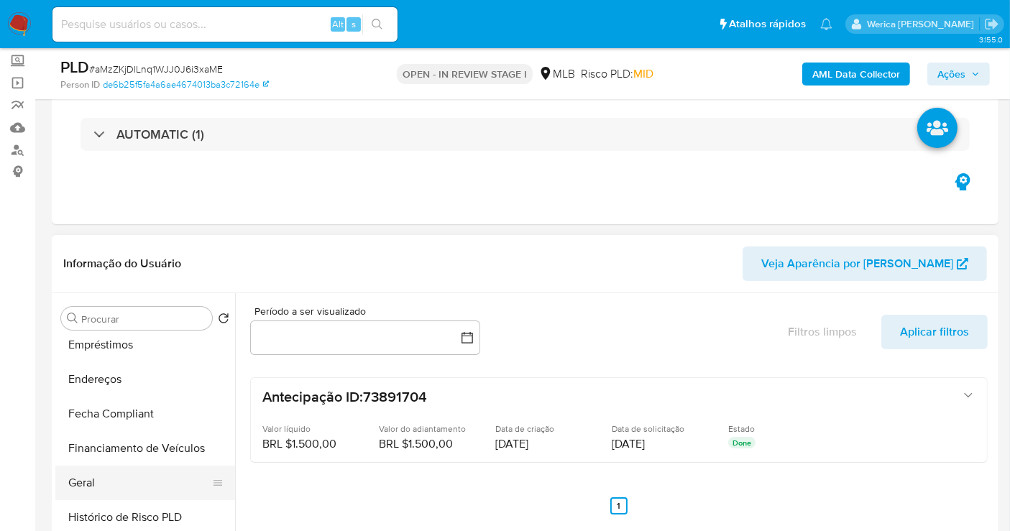
click at [119, 484] on button "Geral" at bounding box center [139, 483] width 168 height 34
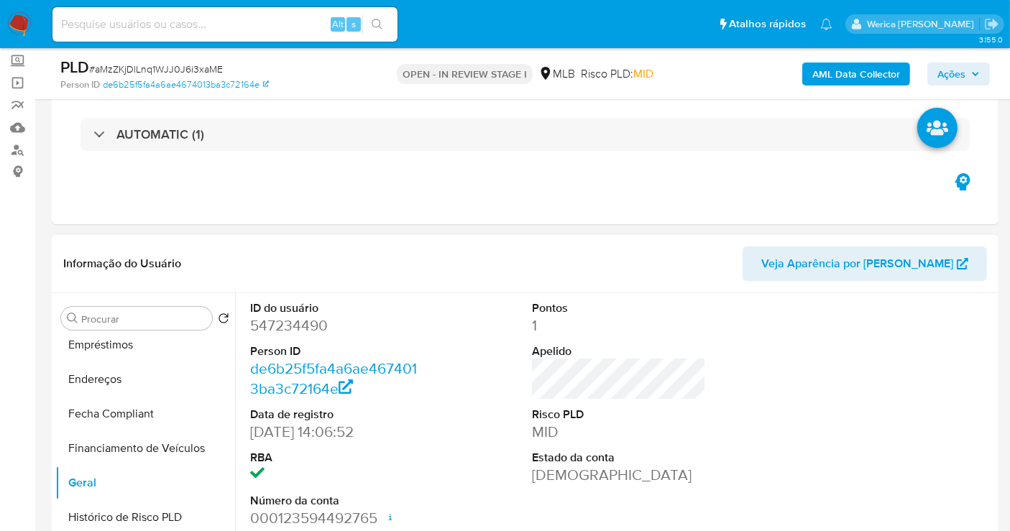
click at [293, 320] on dd "547234490" at bounding box center [337, 325] width 174 height 20
copy dd "547234490"
